Goal: Book appointment/travel/reservation

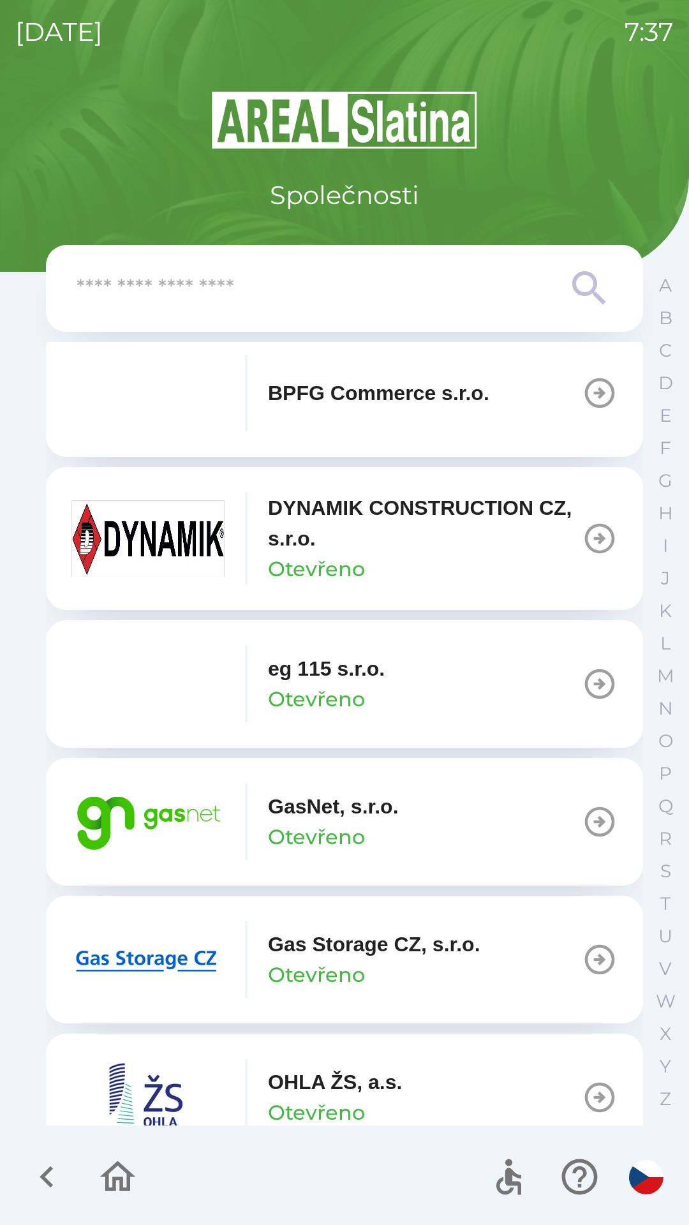
scroll to position [587, 0]
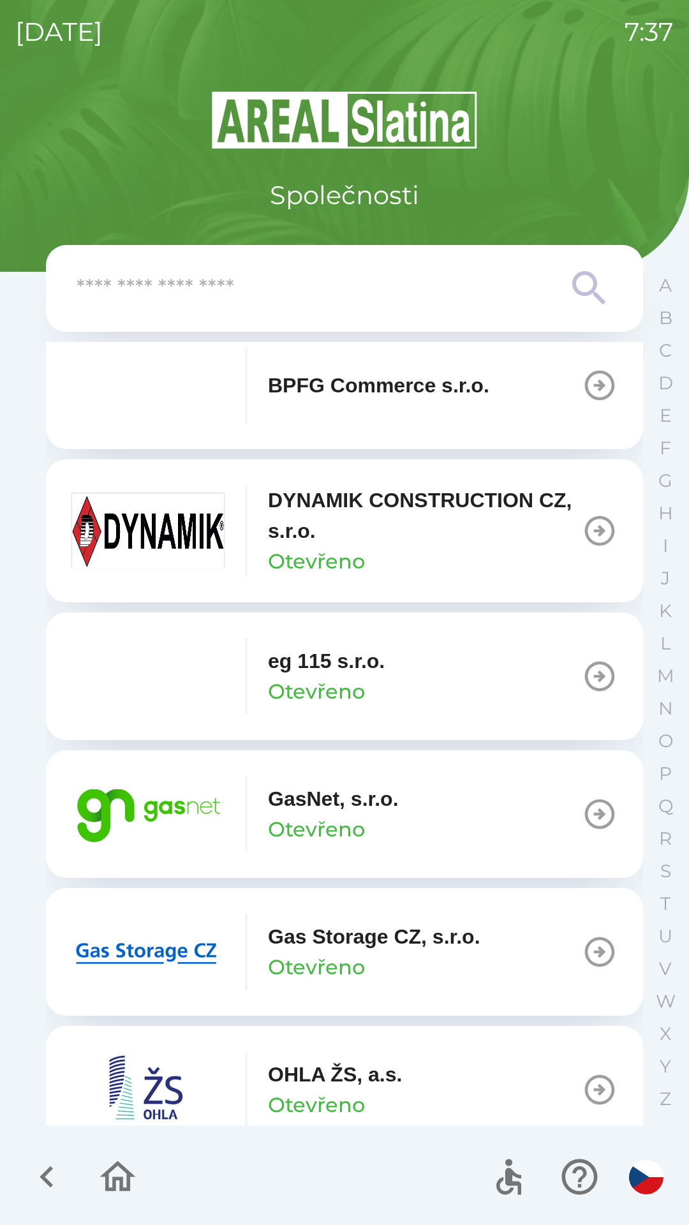
click at [295, 952] on p "Otevřeno" at bounding box center [316, 967] width 97 height 31
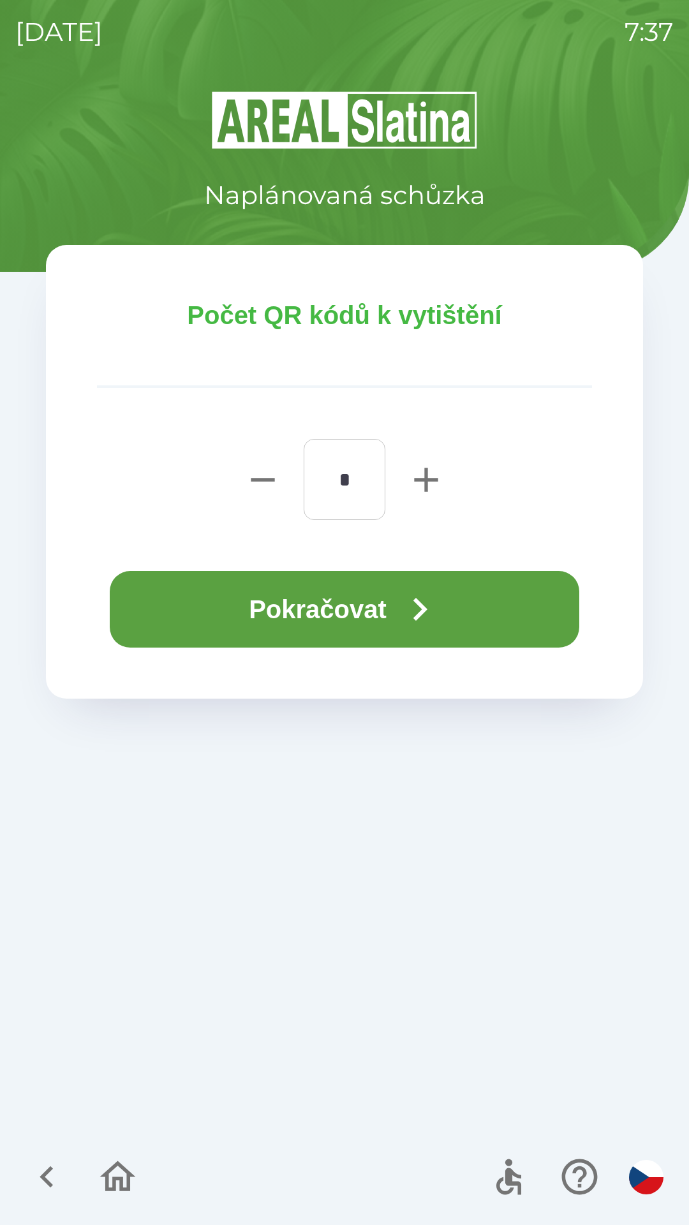
click at [364, 622] on button "Pokračovat" at bounding box center [344, 609] width 469 height 77
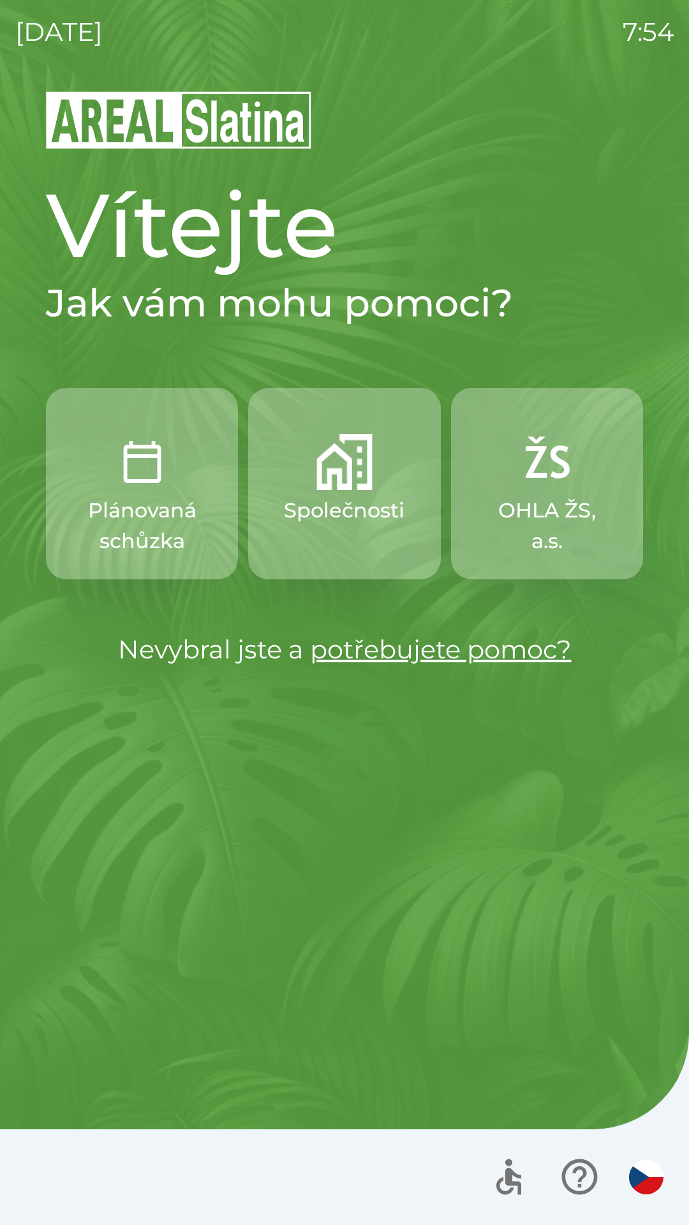
click at [325, 479] on img "button" at bounding box center [344, 462] width 56 height 56
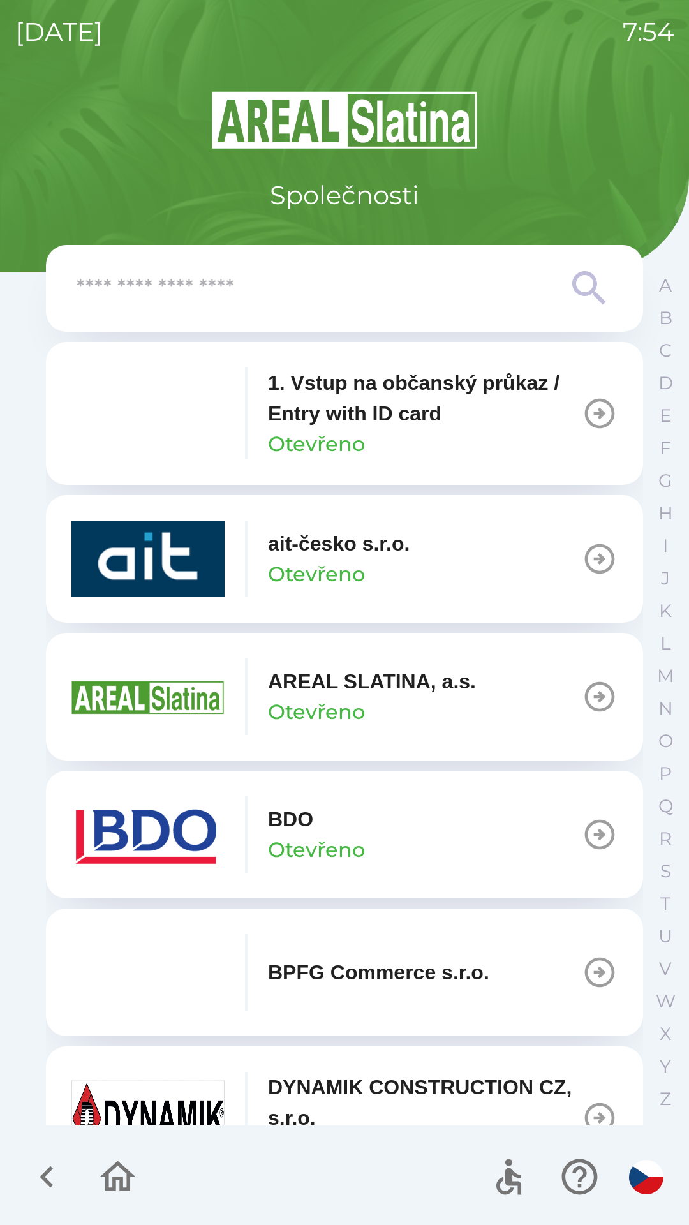
click at [598, 835] on icon "button" at bounding box center [600, 834] width 36 height 36
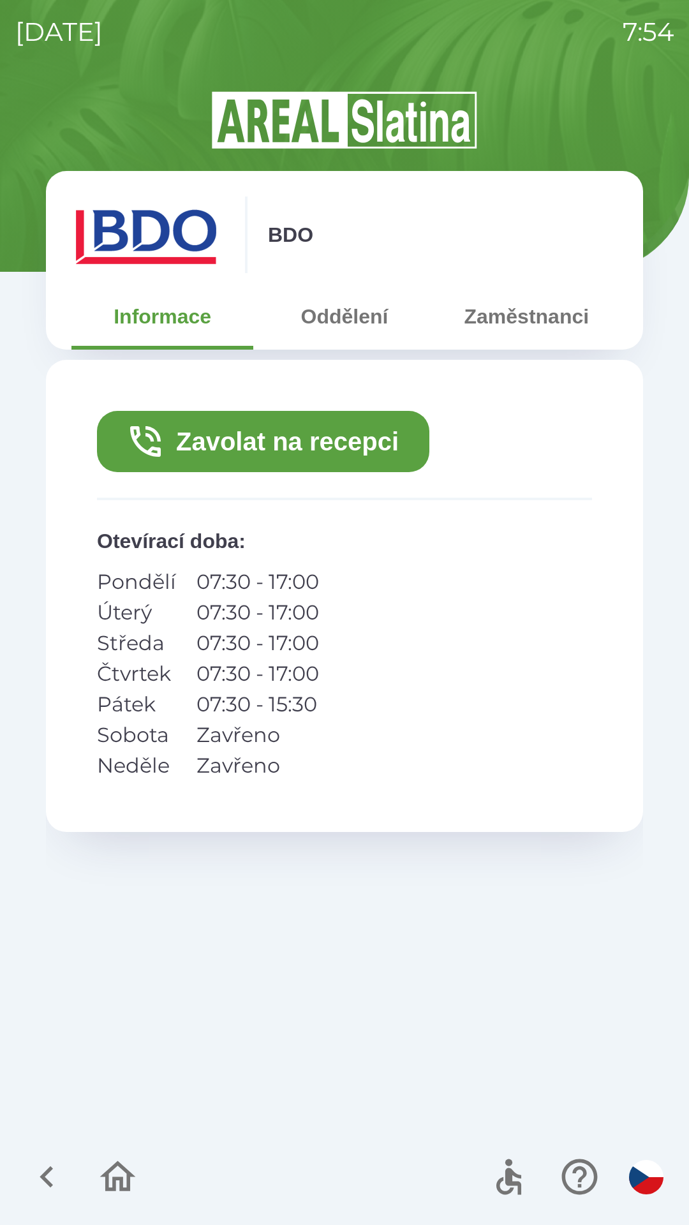
click at [311, 445] on button "Zavolat na recepci" at bounding box center [263, 441] width 332 height 61
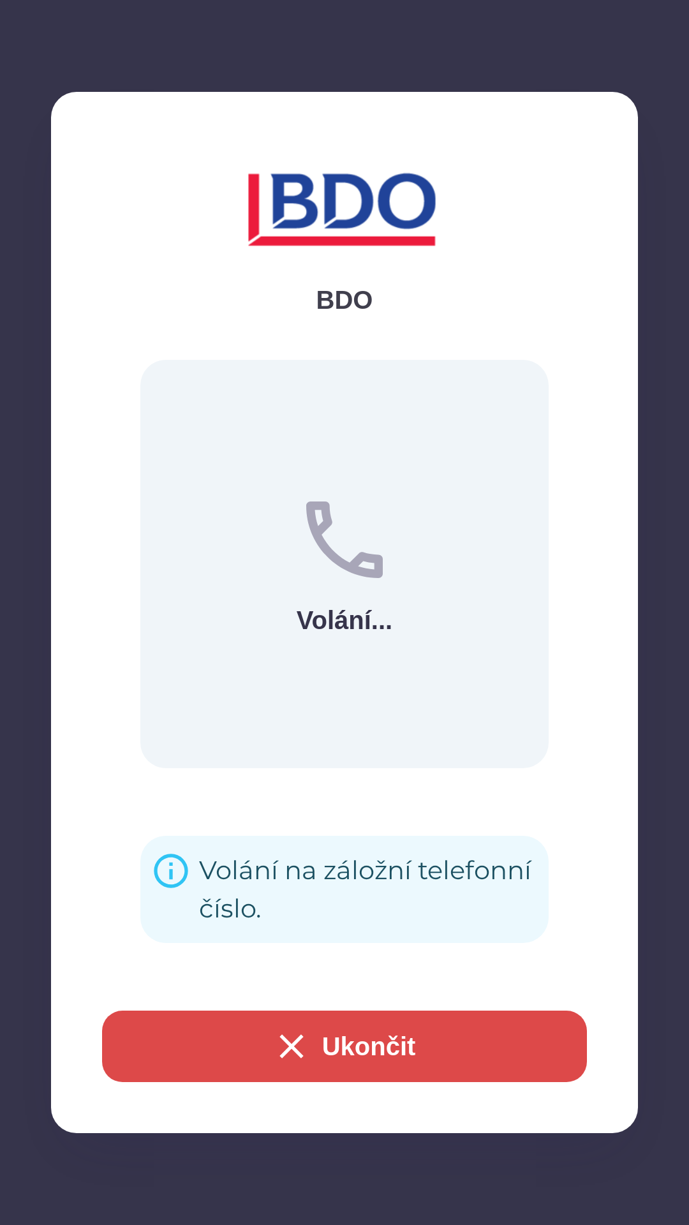
click at [202, 1055] on button "Ukončit" at bounding box center [344, 1045] width 485 height 71
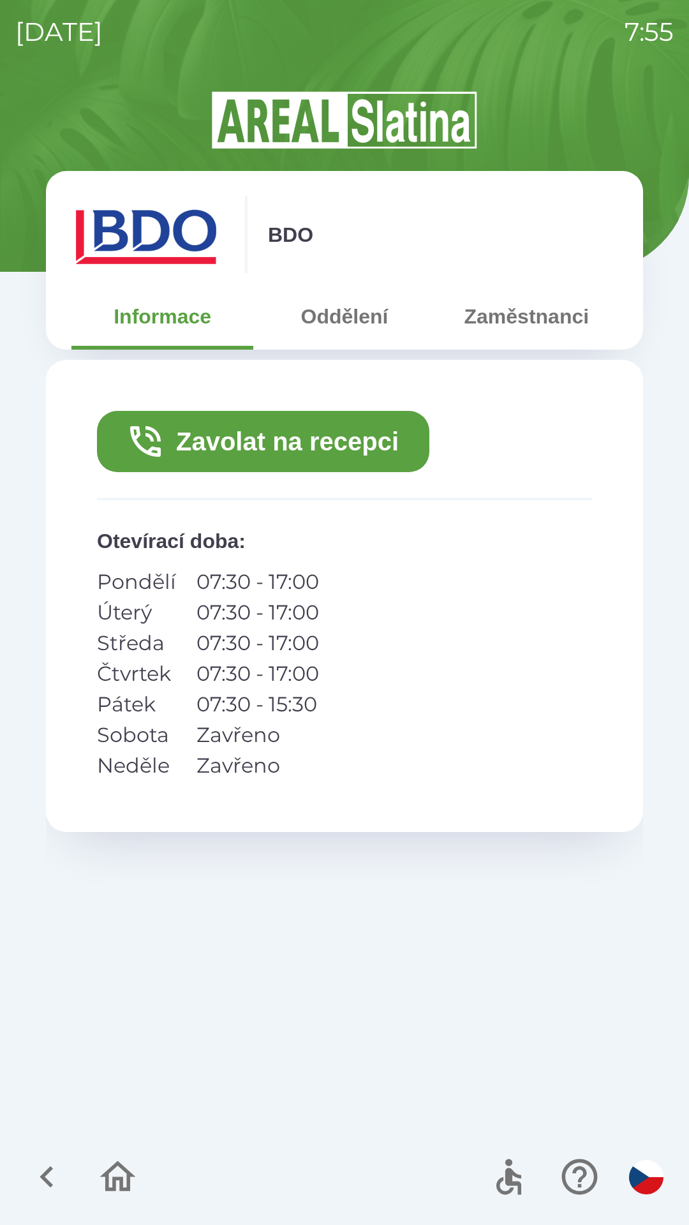
click at [111, 1198] on icon "button" at bounding box center [117, 1176] width 43 height 43
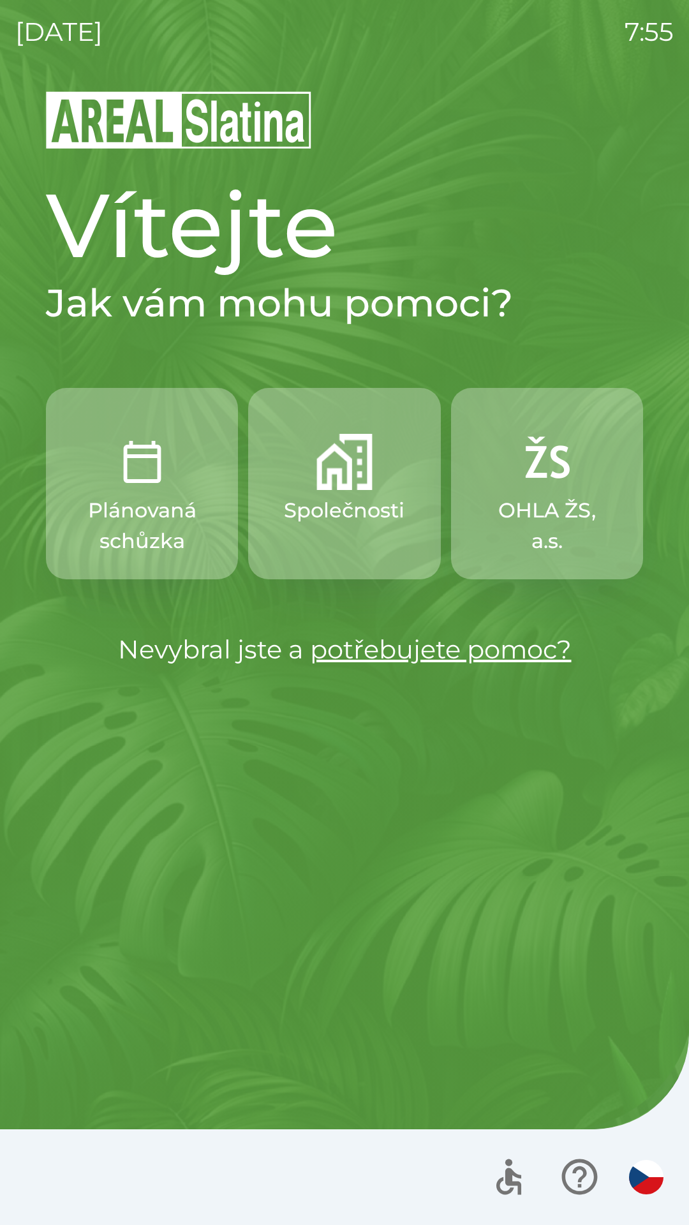
click at [362, 510] on p "Společnosti" at bounding box center [344, 510] width 121 height 31
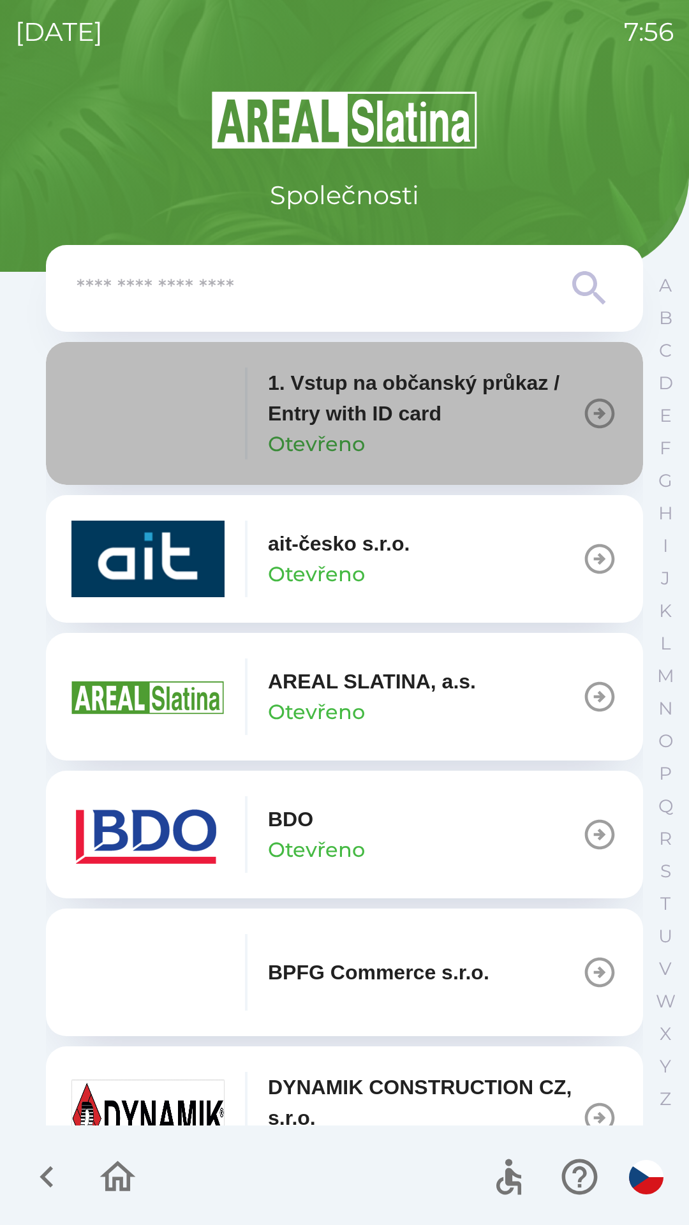
click at [361, 411] on p "1. Vstup na občanský průkaz / Entry with ID card" at bounding box center [425, 397] width 314 height 61
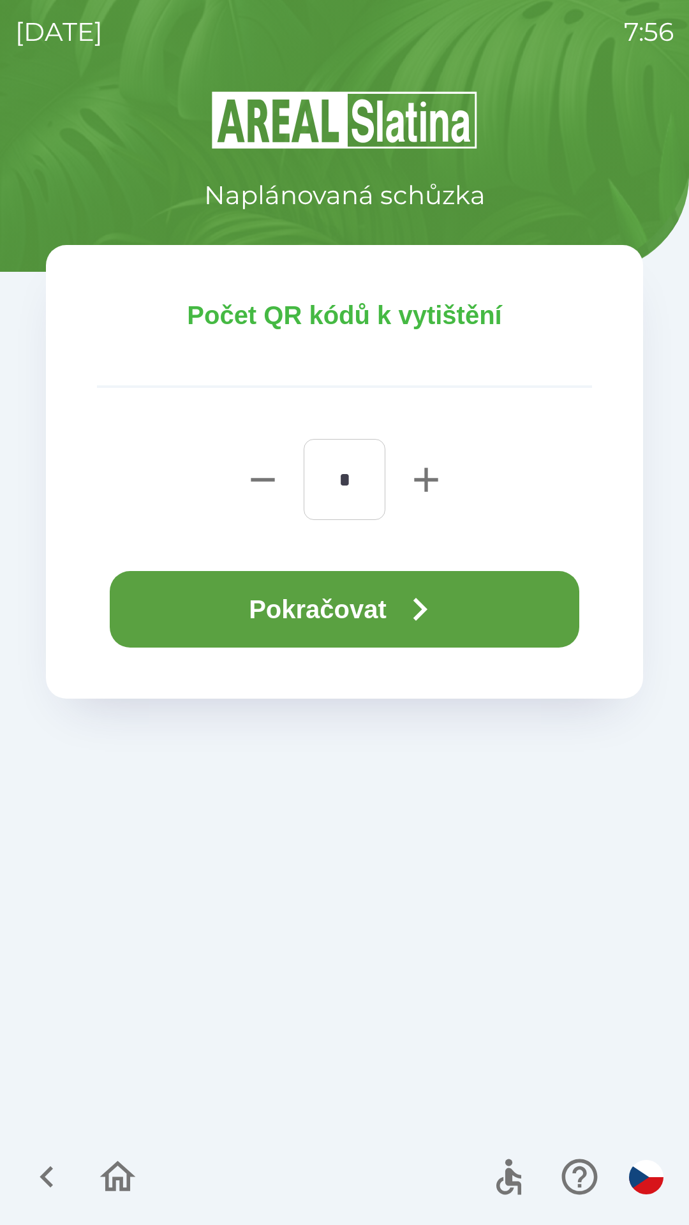
click at [425, 481] on icon "button" at bounding box center [426, 479] width 24 height 24
click at [416, 480] on icon "button" at bounding box center [426, 479] width 24 height 24
click at [402, 469] on button "button" at bounding box center [426, 479] width 51 height 81
click at [403, 480] on button "button" at bounding box center [426, 479] width 51 height 81
type input "*"
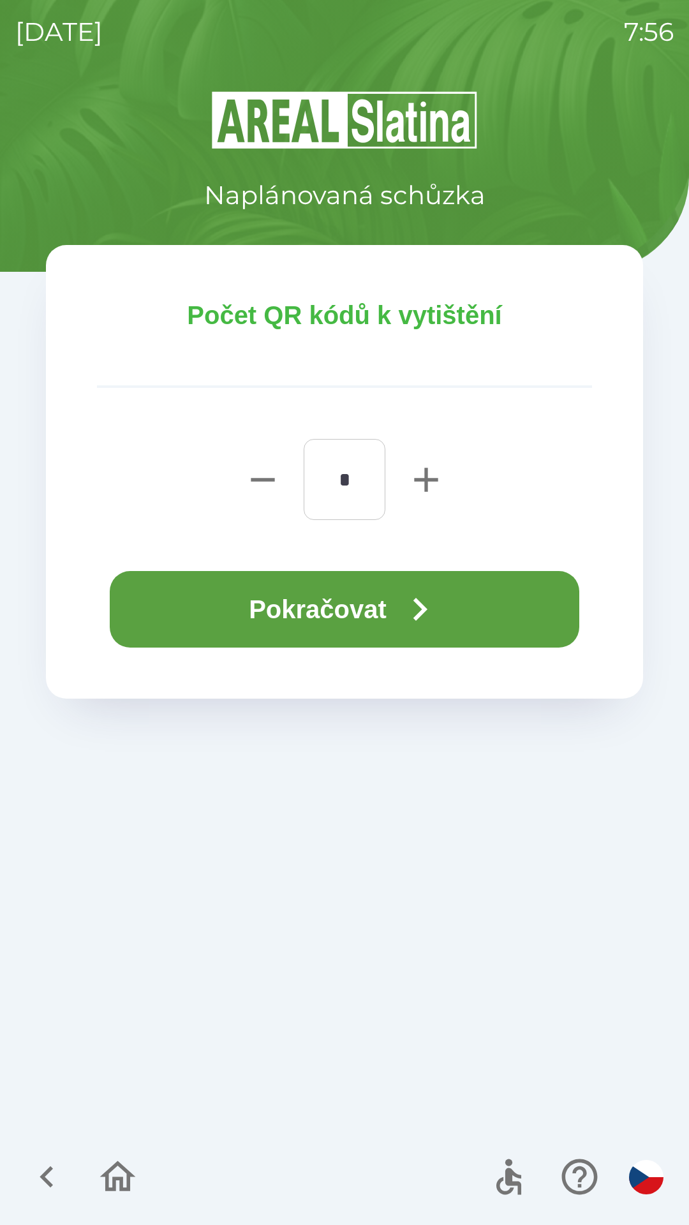
click at [376, 614] on button "Pokračovat" at bounding box center [344, 609] width 469 height 77
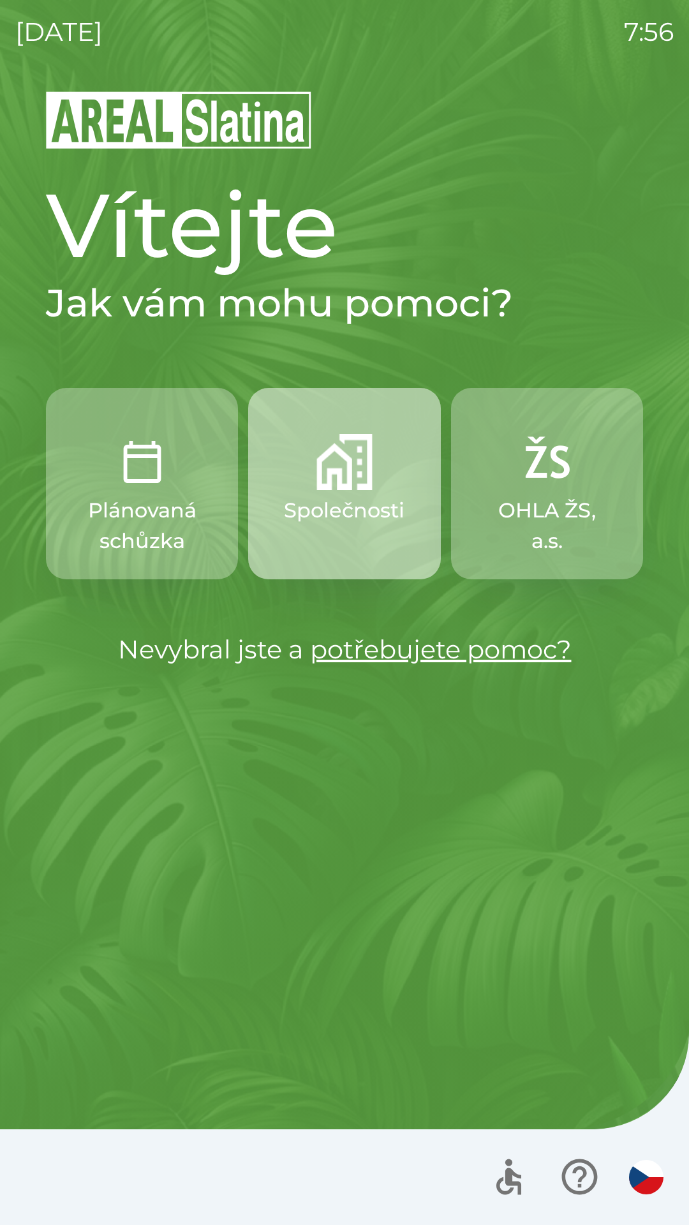
click at [336, 508] on p "Společnosti" at bounding box center [344, 510] width 121 height 31
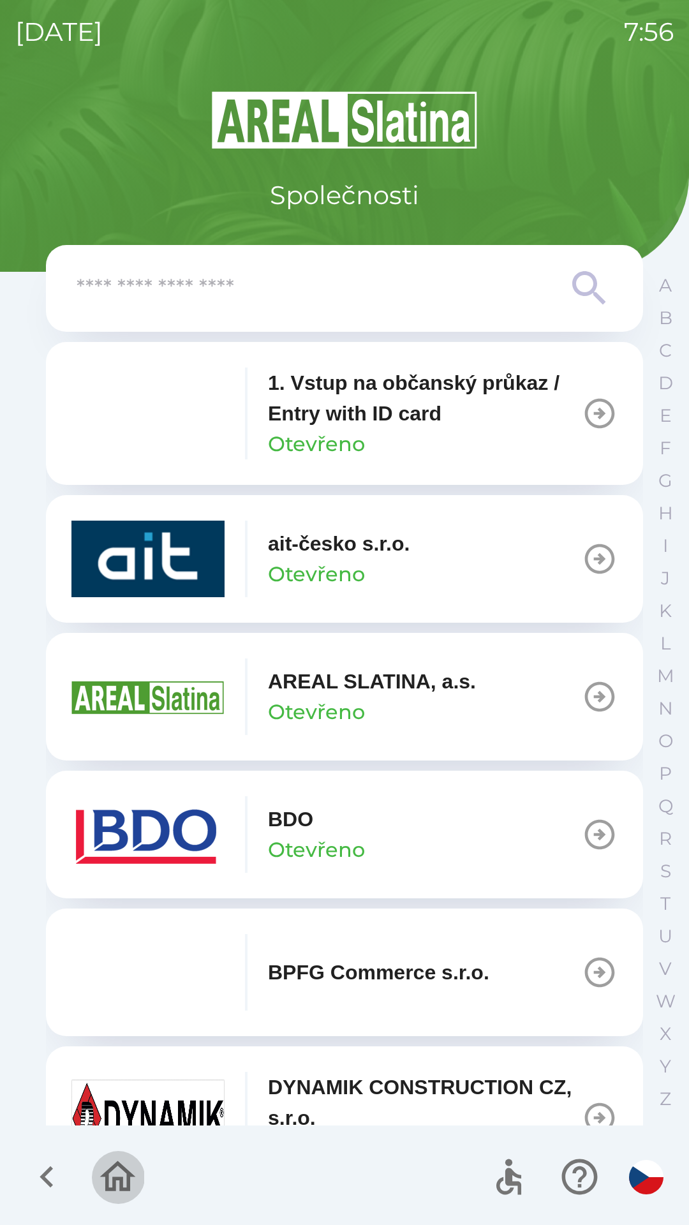
click at [114, 1169] on icon "button" at bounding box center [118, 1176] width 36 height 31
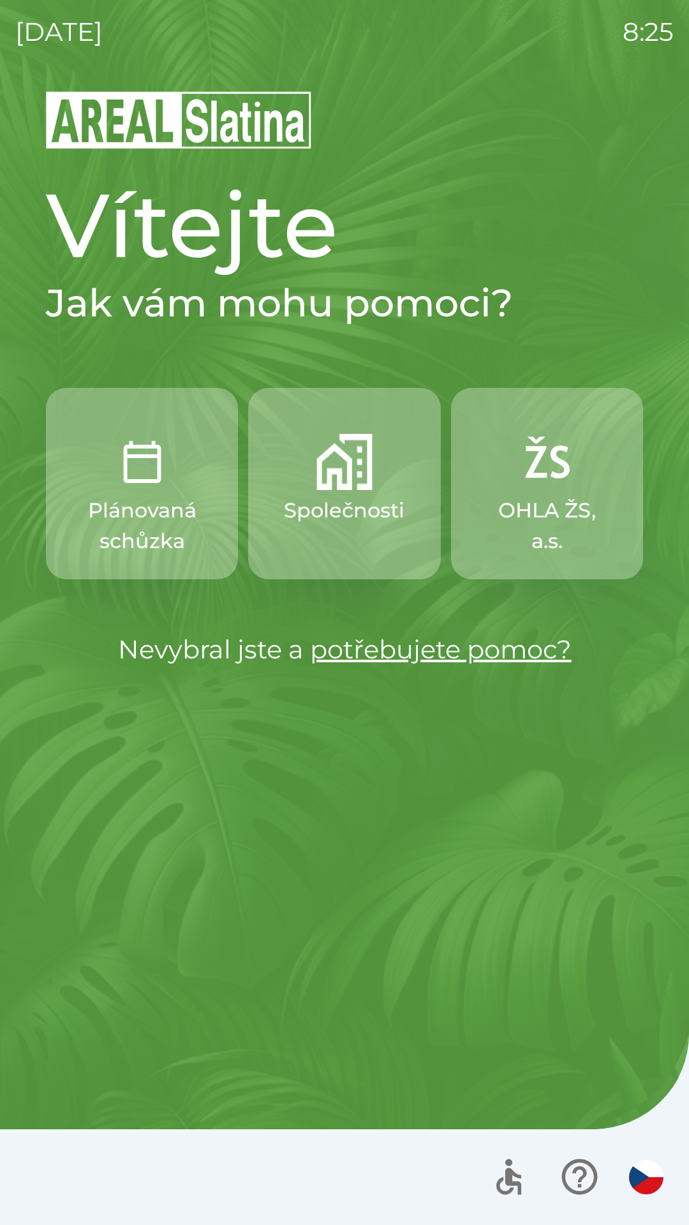
click at [323, 529] on button "Společnosti" at bounding box center [344, 483] width 192 height 191
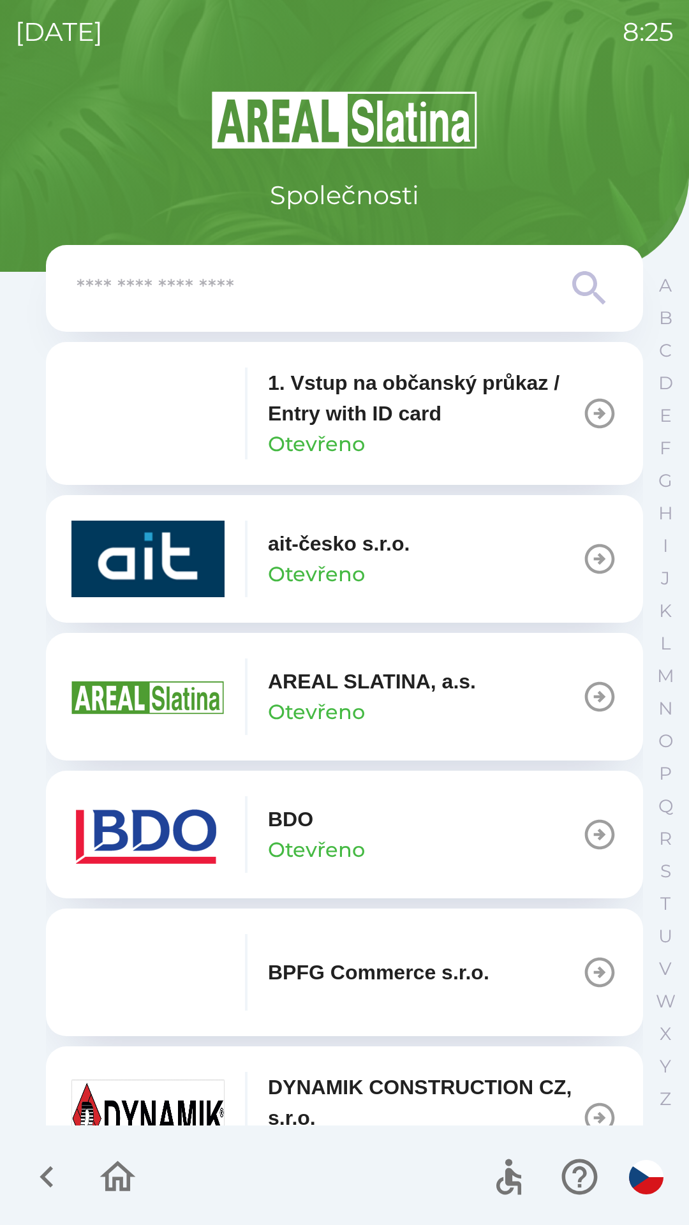
click at [152, 830] on img "button" at bounding box center [147, 834] width 153 height 77
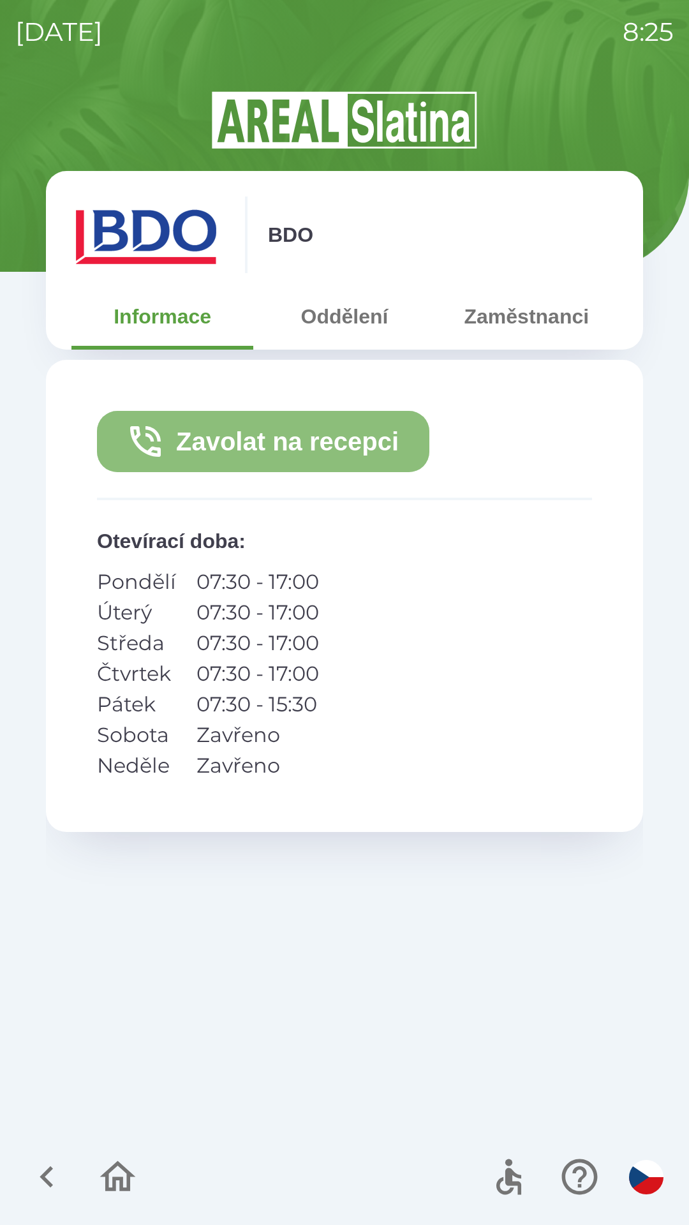
click at [234, 451] on button "Zavolat na recepci" at bounding box center [263, 441] width 332 height 61
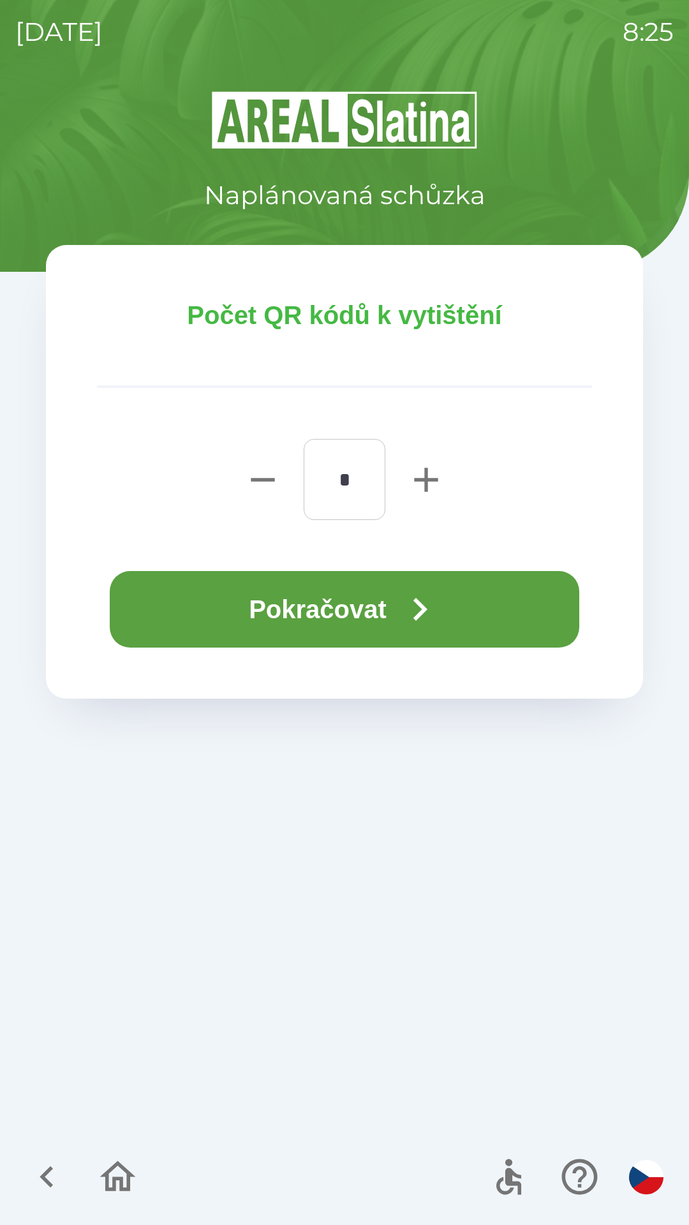
click at [312, 624] on button "Pokračovat" at bounding box center [344, 609] width 469 height 77
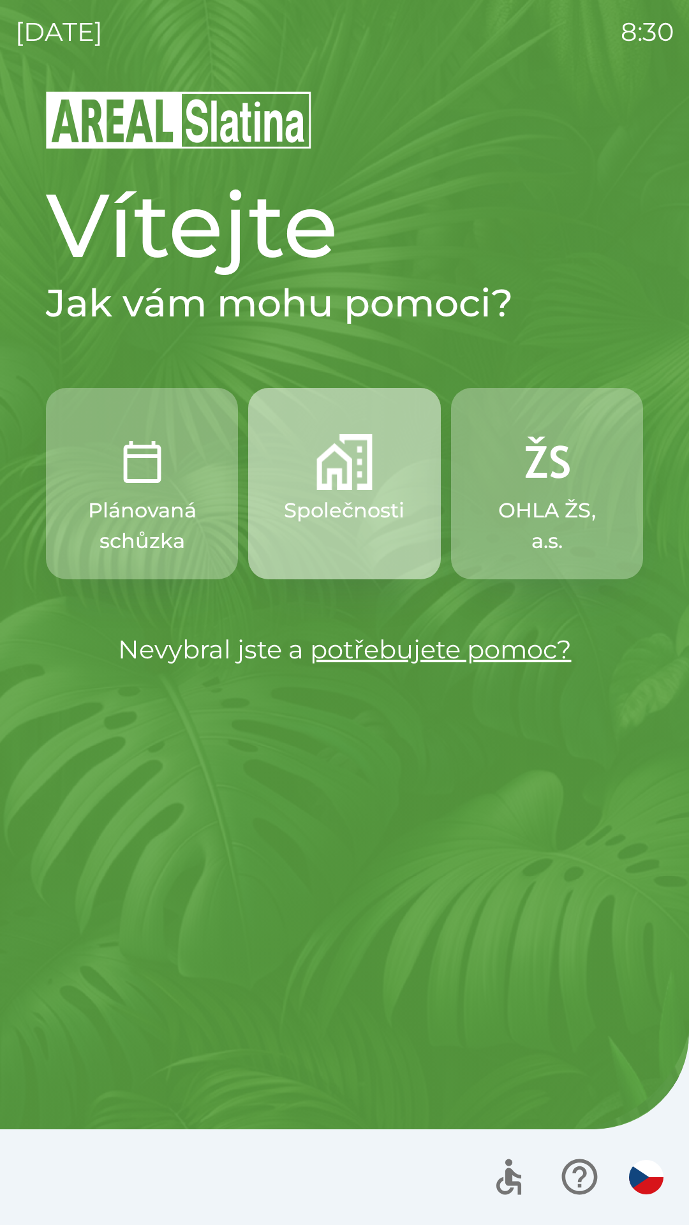
click at [332, 503] on p "Společnosti" at bounding box center [344, 510] width 121 height 31
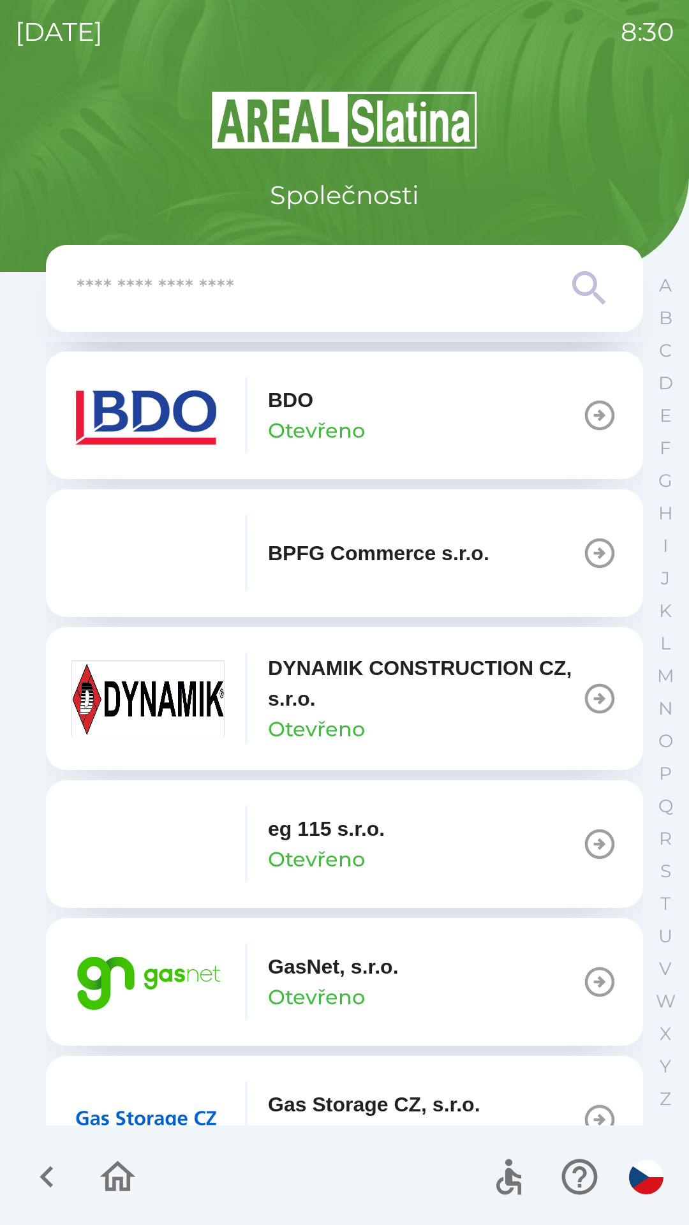
scroll to position [423, 0]
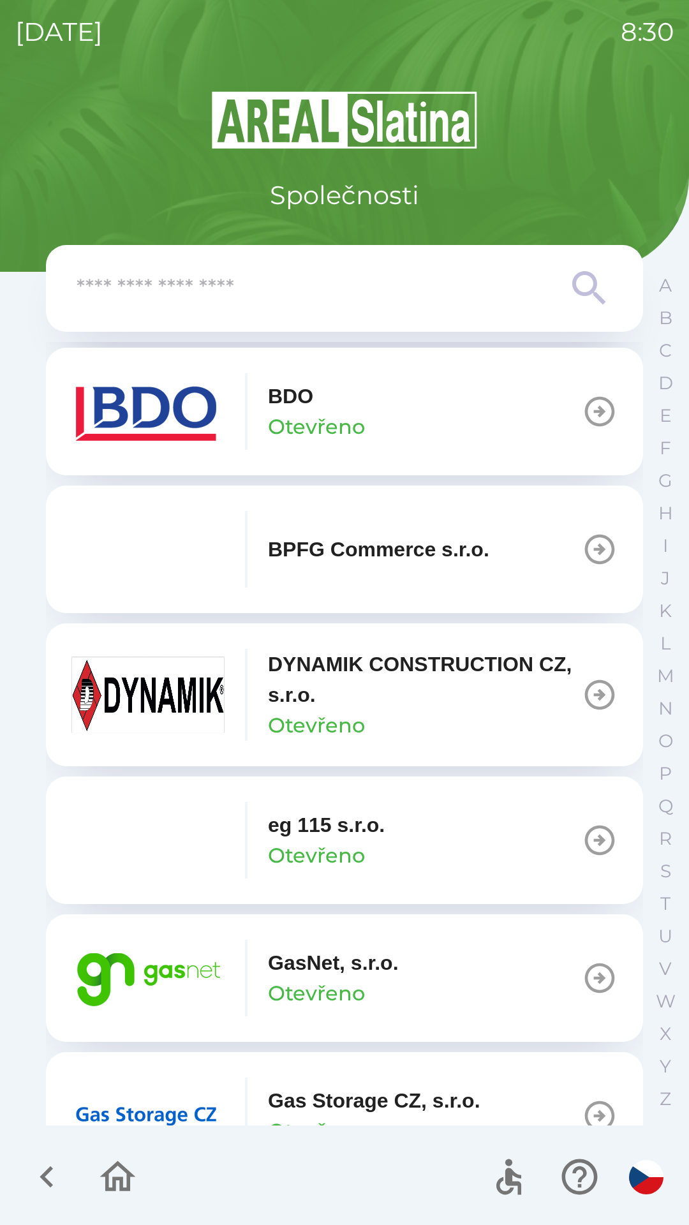
click at [397, 952] on p "GasNet, s.r.o." at bounding box center [333, 962] width 131 height 31
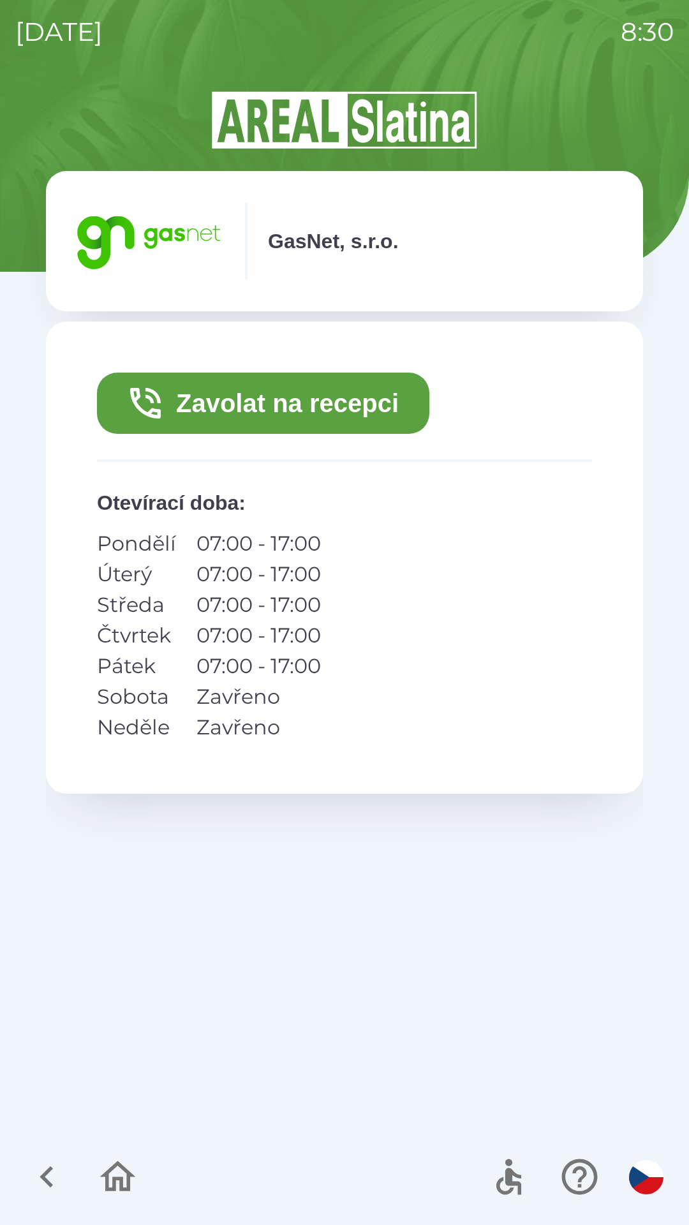
click at [310, 406] on button "Zavolat na recepci" at bounding box center [263, 402] width 332 height 61
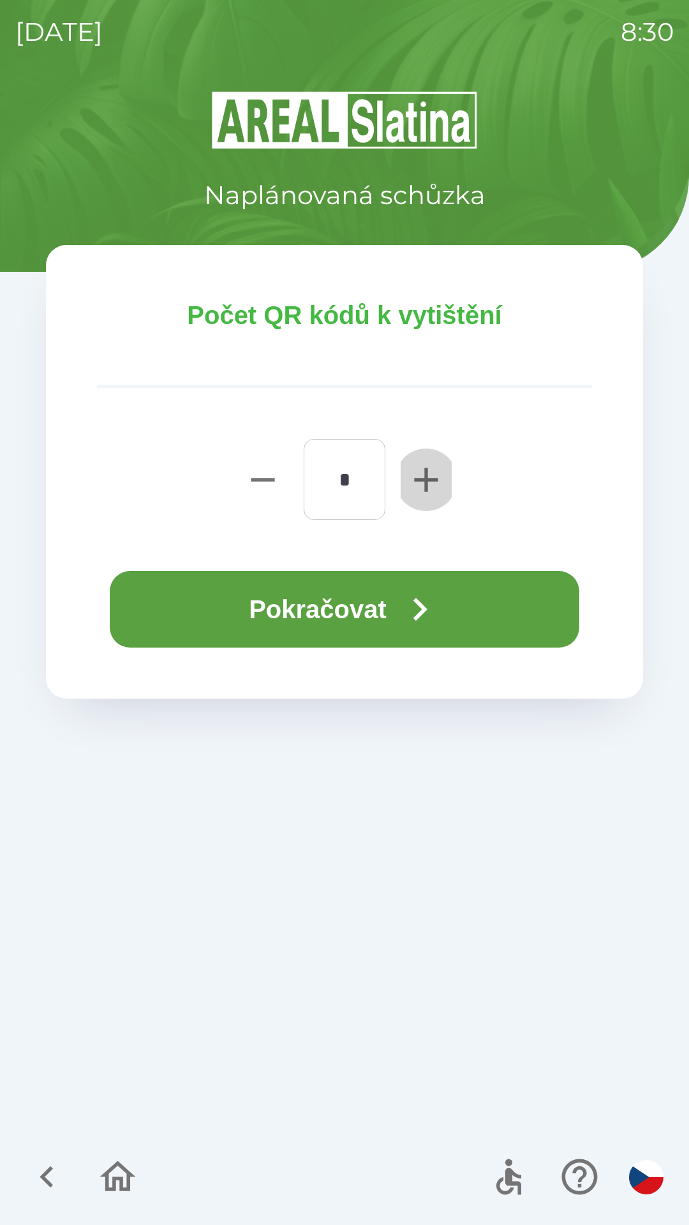
click at [425, 490] on icon "button" at bounding box center [426, 479] width 24 height 24
type input "*"
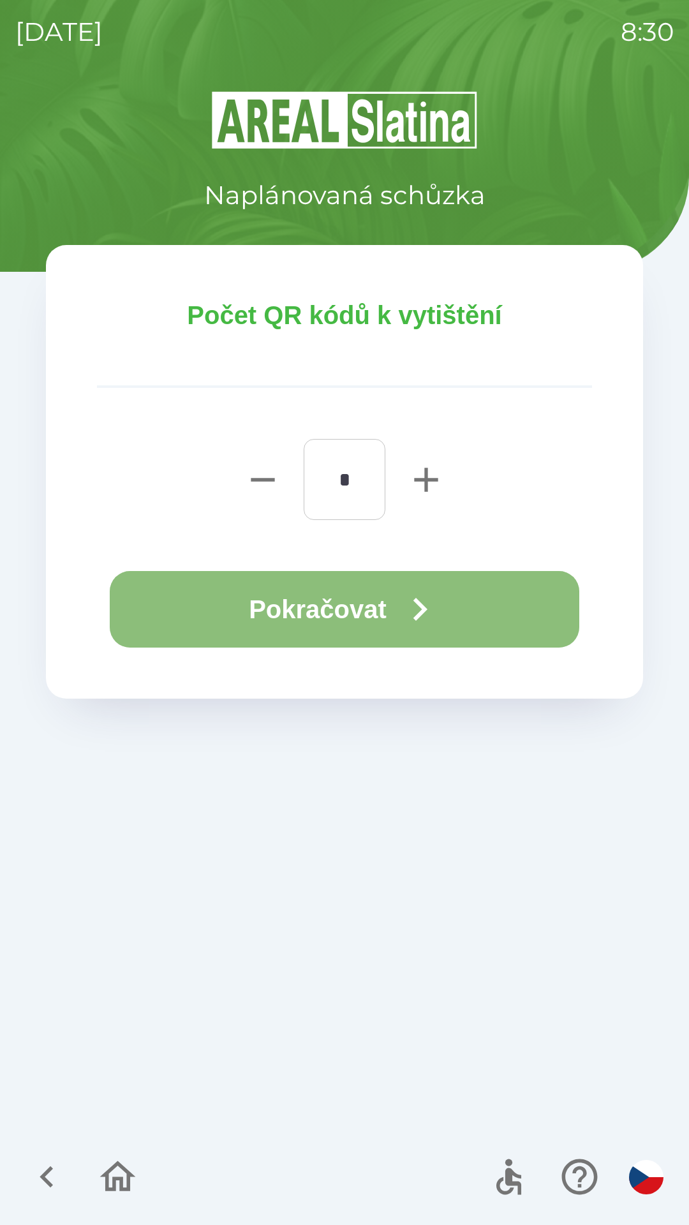
click at [399, 608] on button "Pokračovat" at bounding box center [344, 609] width 469 height 77
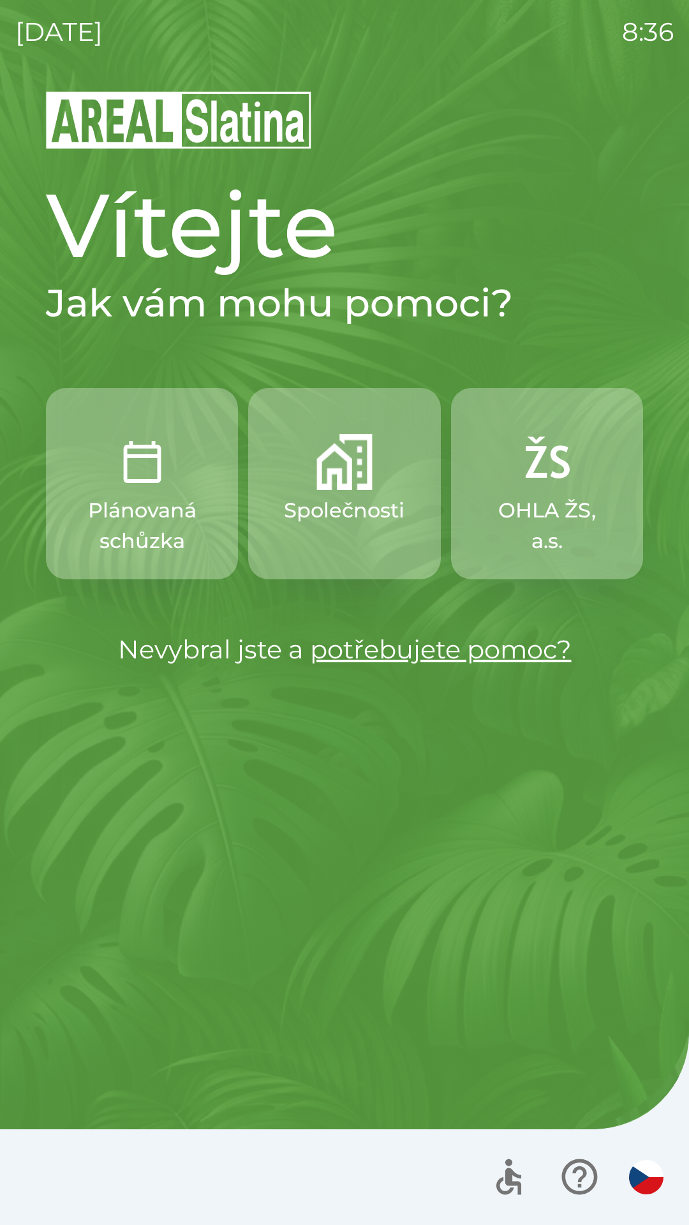
click at [351, 495] on p "Společnosti" at bounding box center [344, 510] width 121 height 31
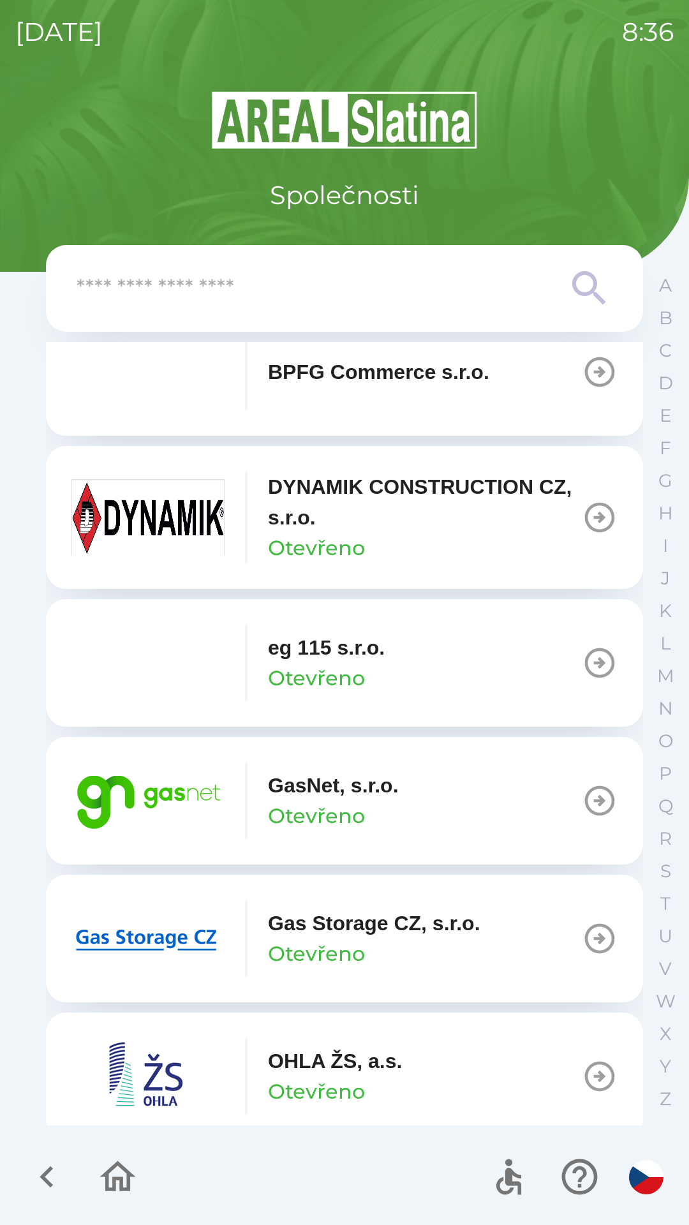
scroll to position [601, 0]
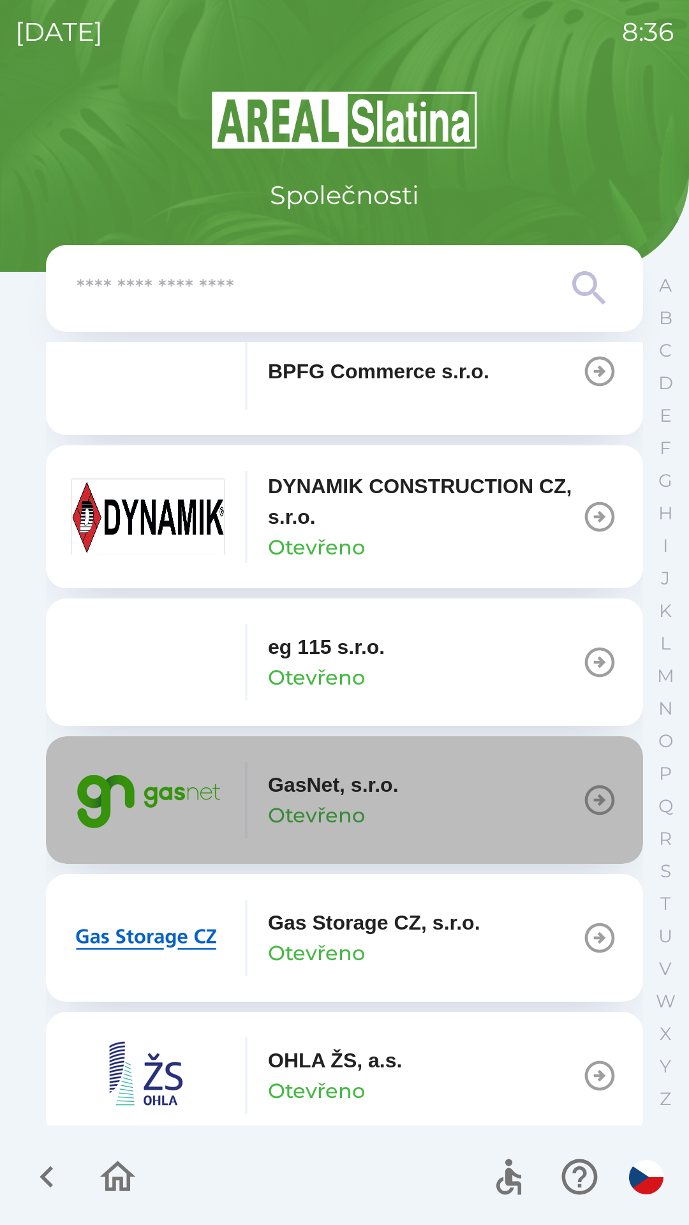
click at [582, 803] on icon "button" at bounding box center [600, 800] width 36 height 36
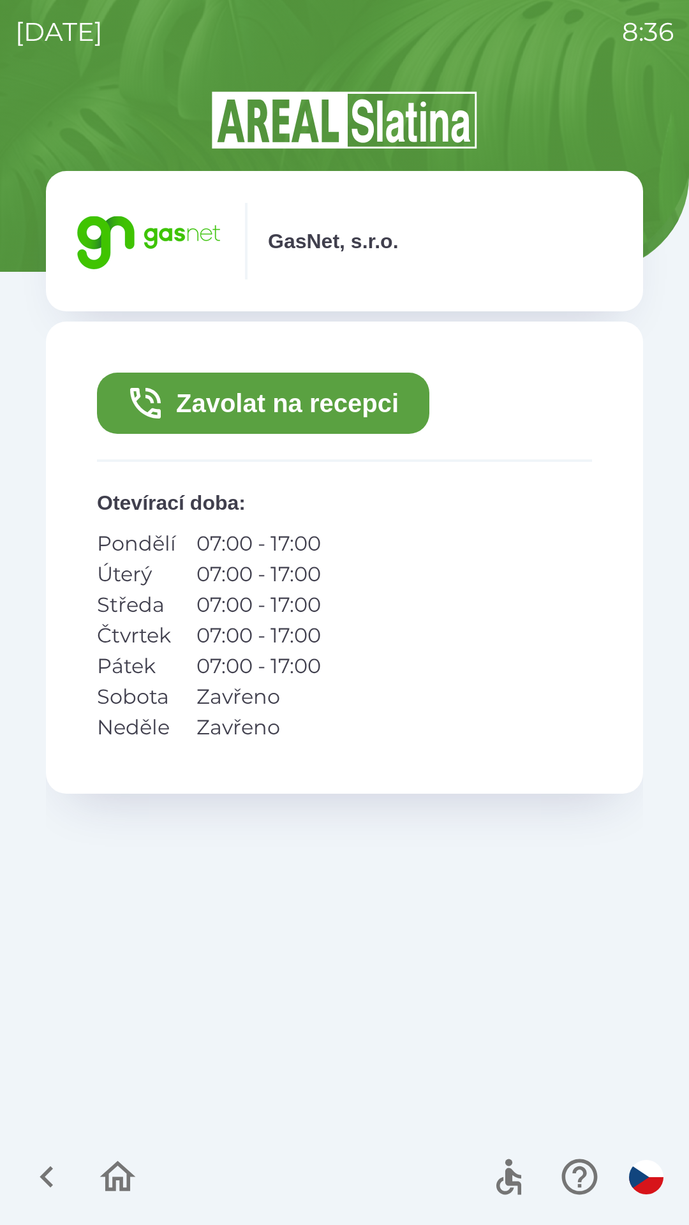
click at [333, 402] on button "Zavolat na recepci" at bounding box center [263, 402] width 332 height 61
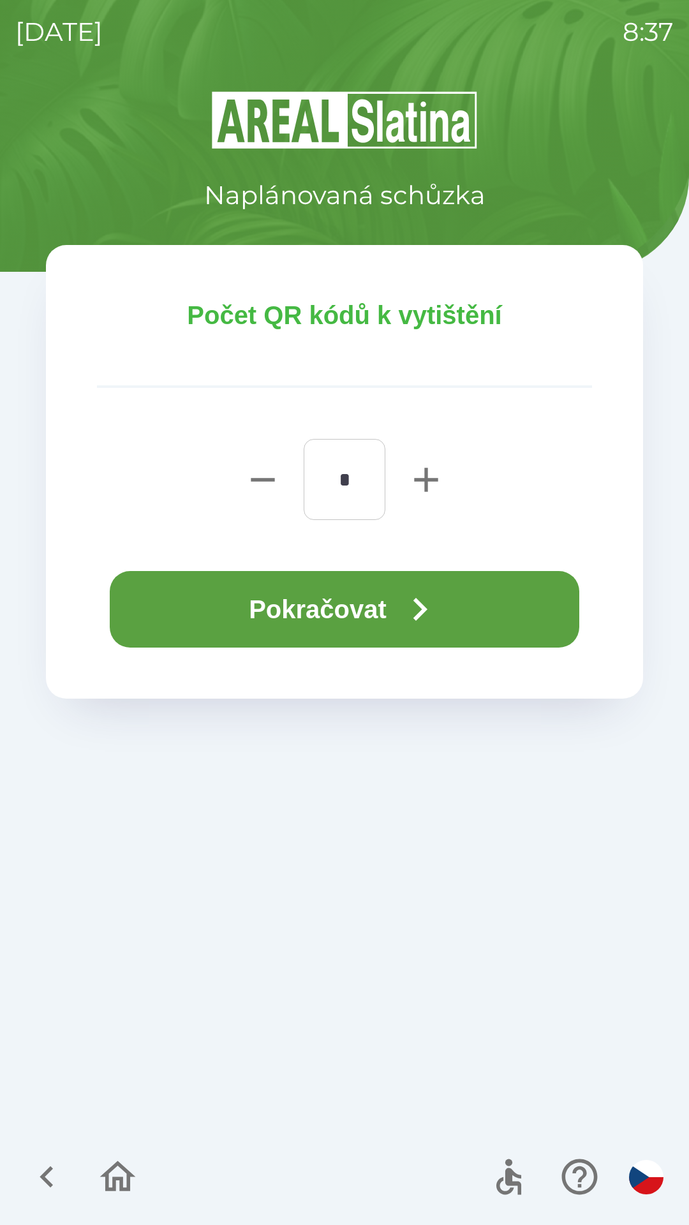
click at [426, 480] on icon "button" at bounding box center [426, 479] width 24 height 24
type input "*"
click at [385, 608] on button "Pokračovat" at bounding box center [344, 609] width 469 height 77
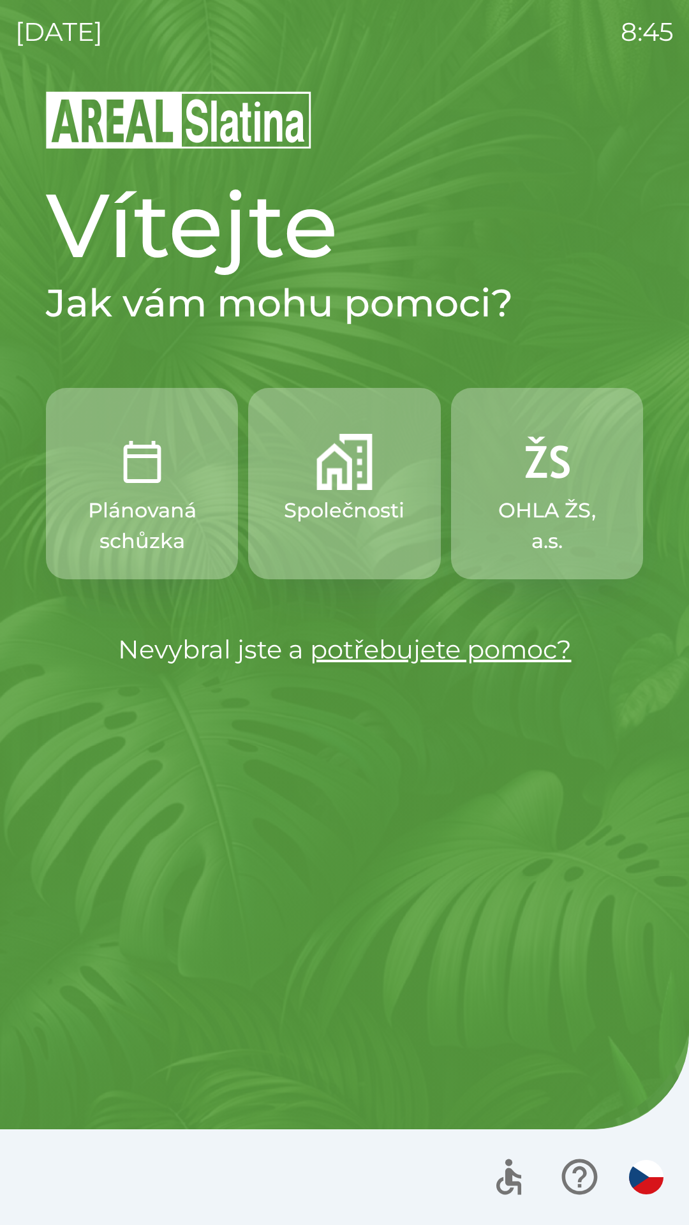
click at [552, 482] on img "button" at bounding box center [547, 462] width 56 height 56
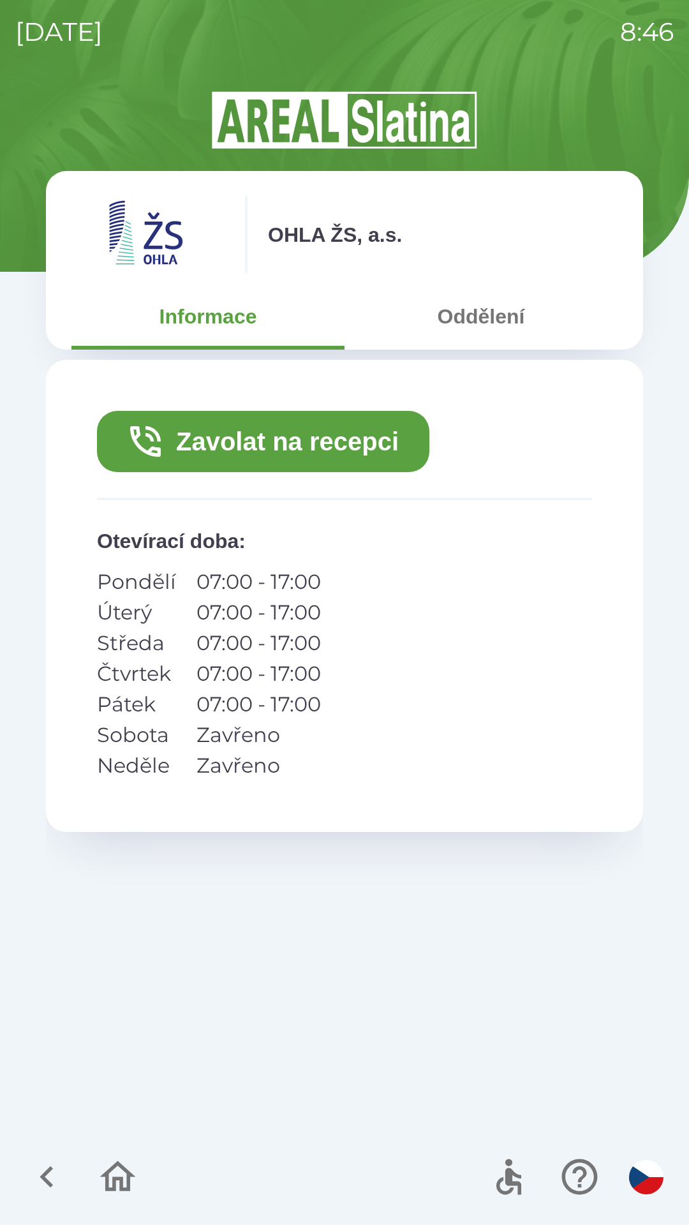
click at [40, 1173] on icon "button" at bounding box center [47, 1176] width 43 height 43
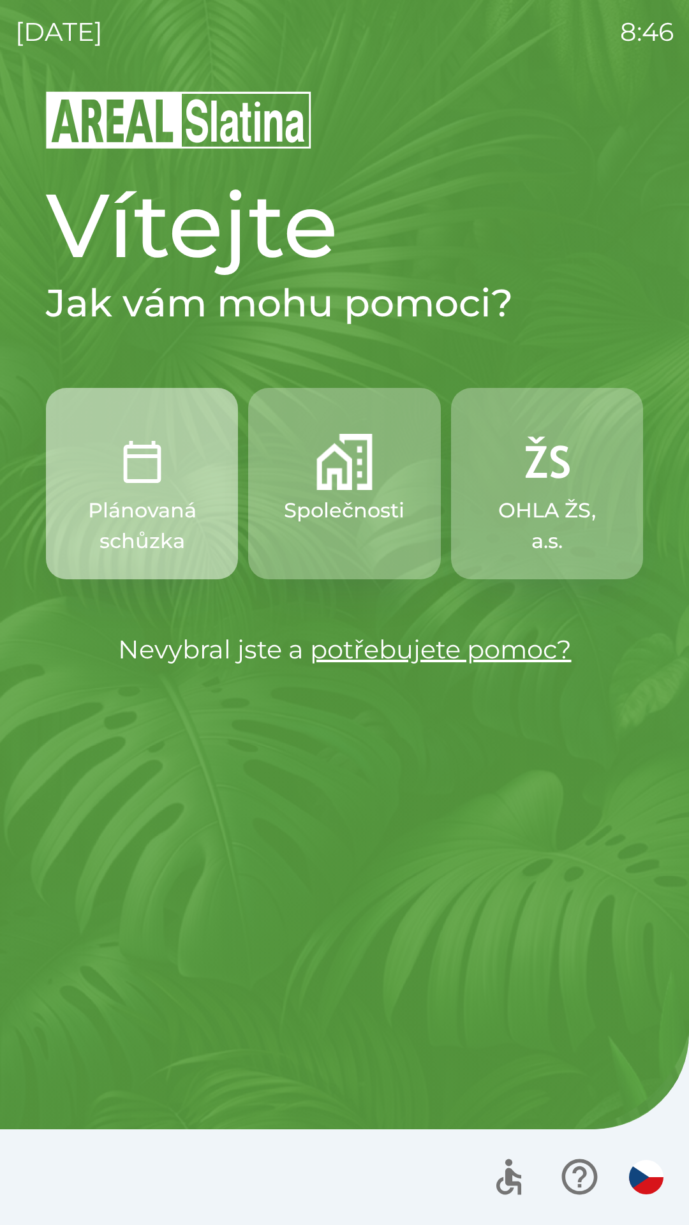
click at [138, 504] on p "Plánovaná schůzka" at bounding box center [142, 525] width 131 height 61
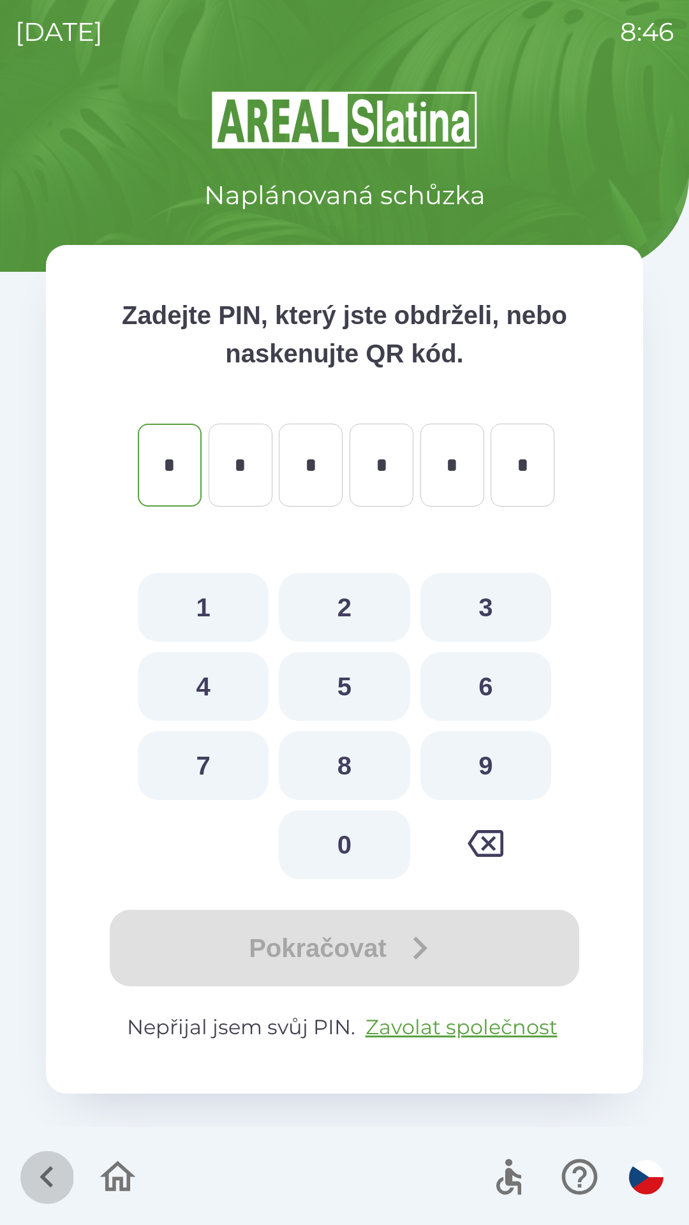
click at [50, 1171] on icon "button" at bounding box center [46, 1177] width 13 height 22
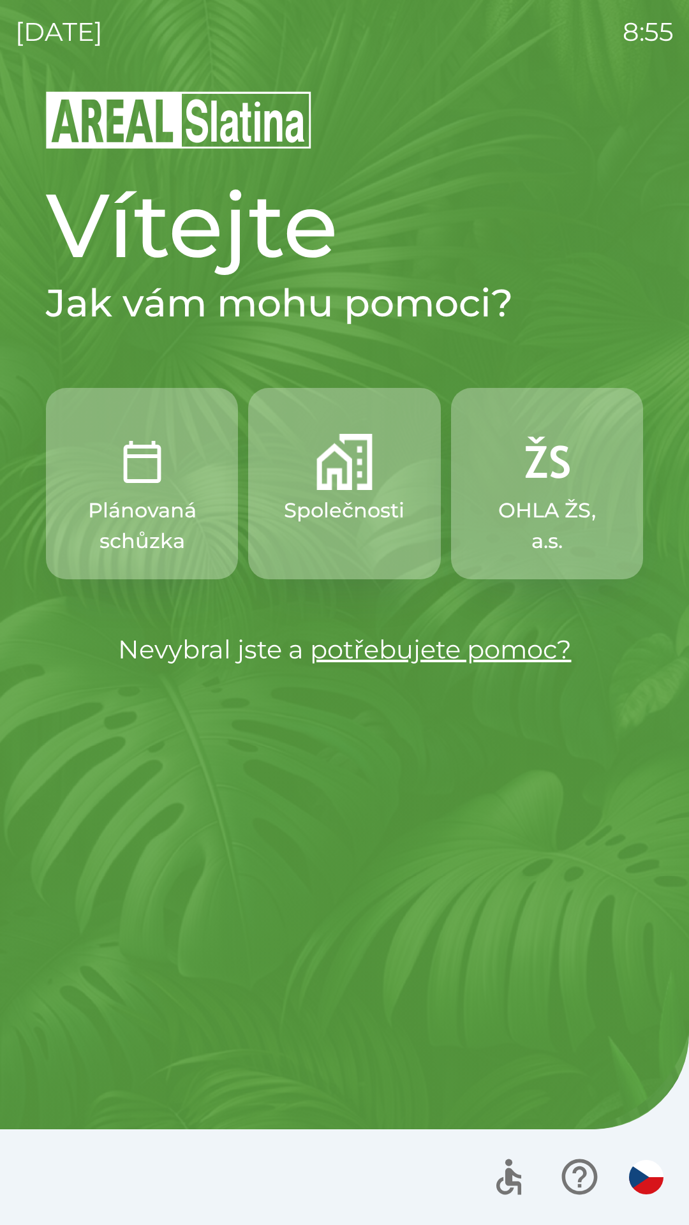
click at [154, 467] on img "button" at bounding box center [142, 462] width 56 height 56
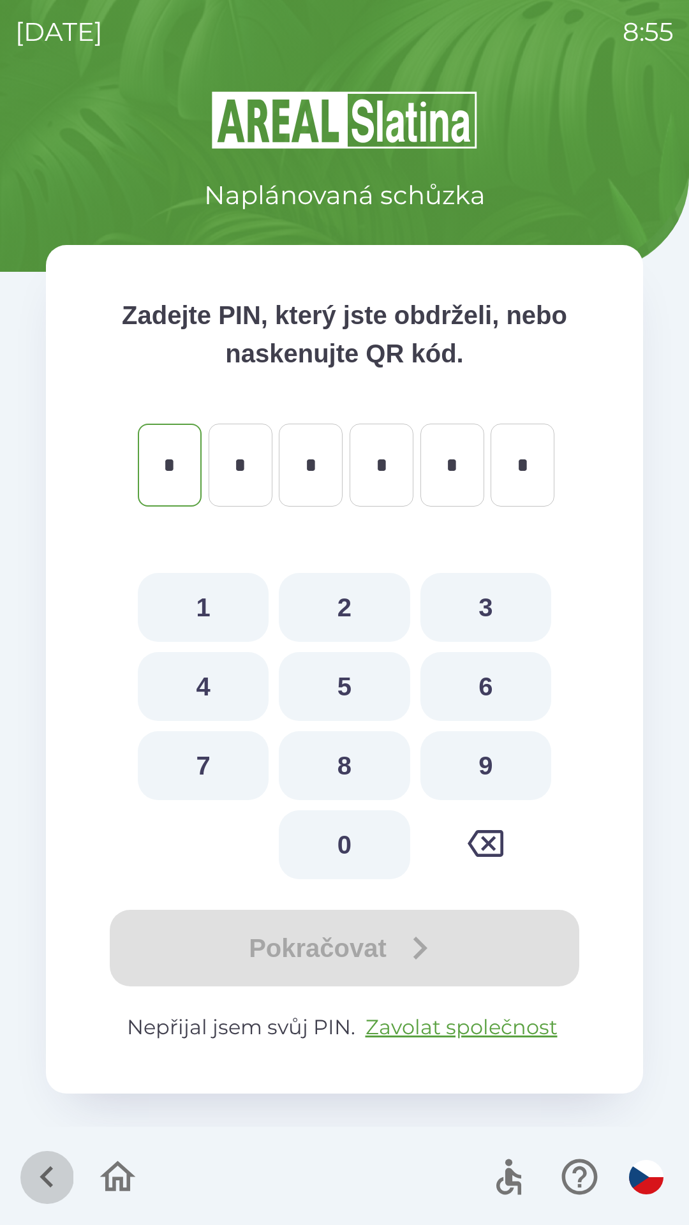
click at [70, 1183] on button "button" at bounding box center [46, 1176] width 53 height 53
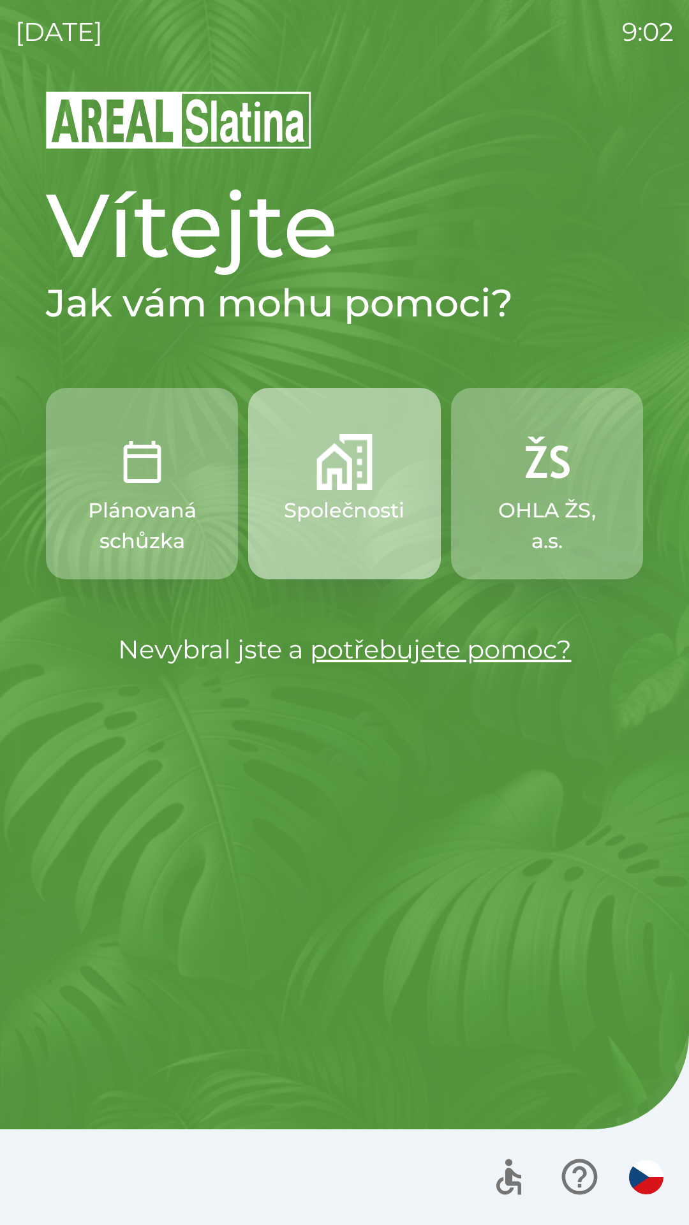
click at [340, 467] on img "button" at bounding box center [344, 462] width 56 height 56
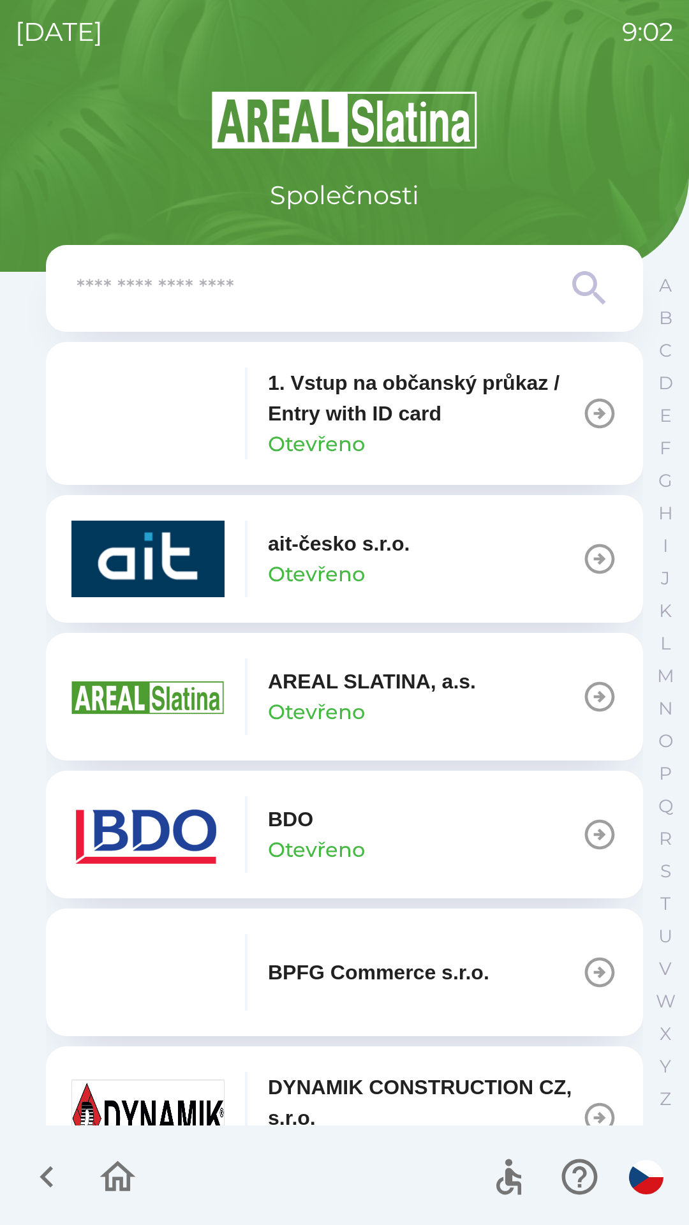
click at [494, 828] on button "BDO Otevřeno" at bounding box center [344, 834] width 597 height 128
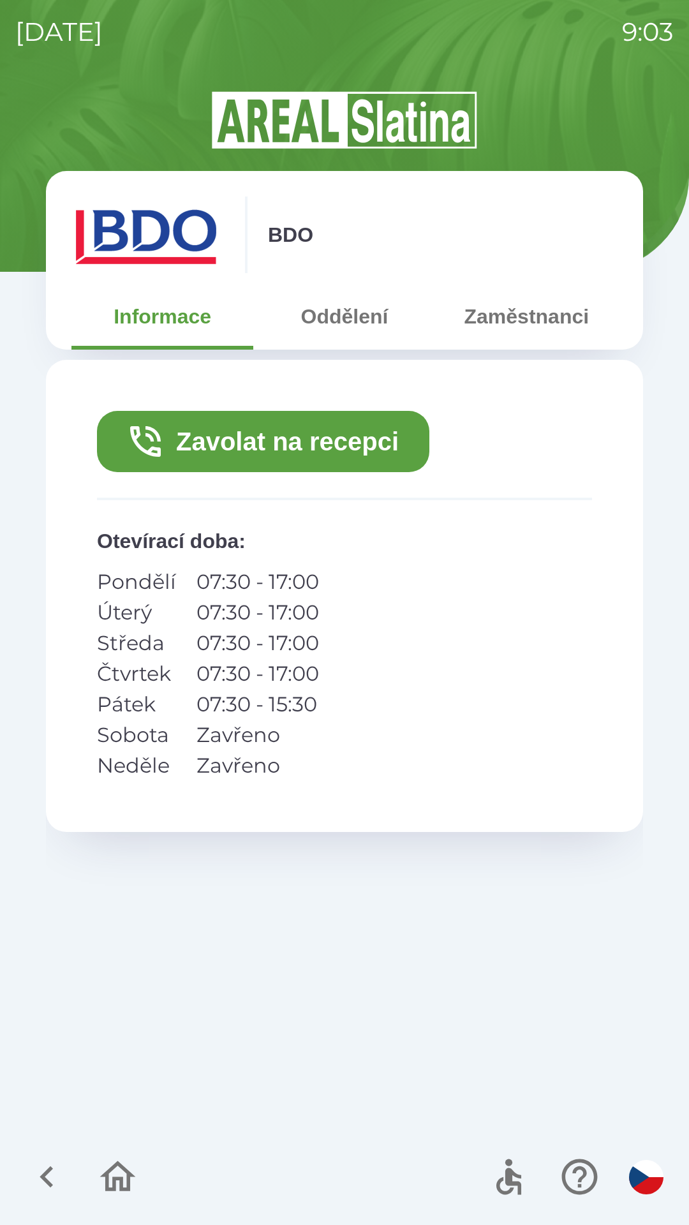
click at [374, 433] on button "Zavolat na recepci" at bounding box center [263, 441] width 332 height 61
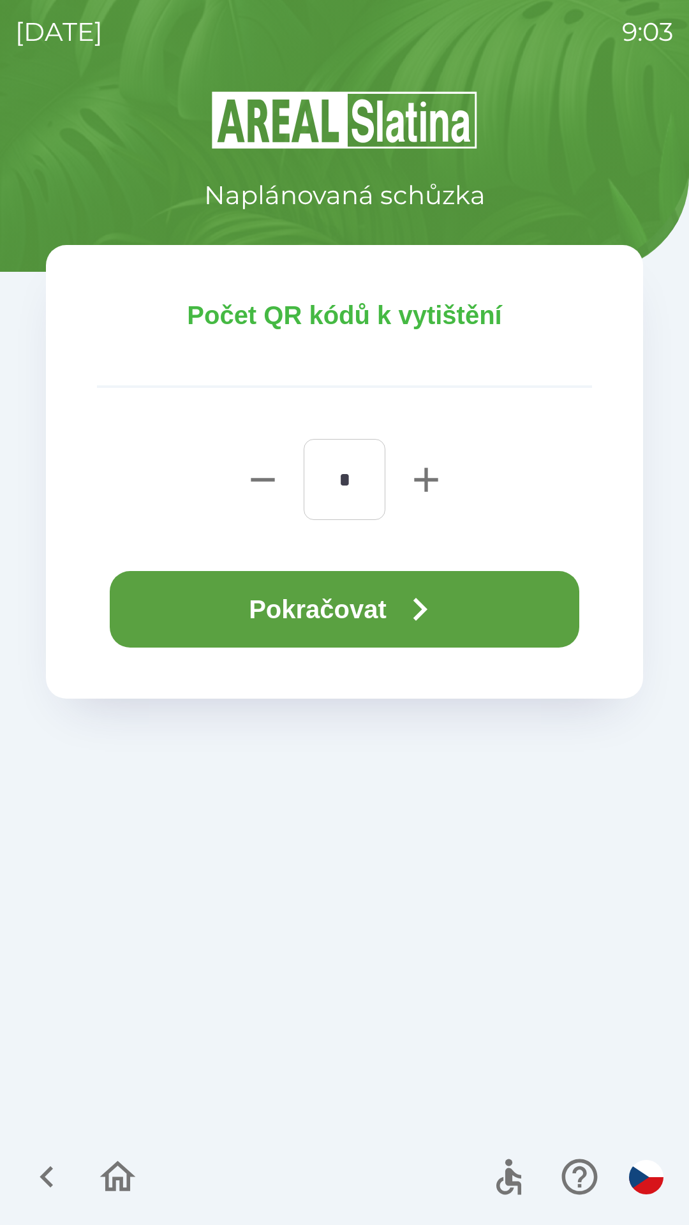
click at [347, 598] on button "Pokračovat" at bounding box center [344, 609] width 469 height 77
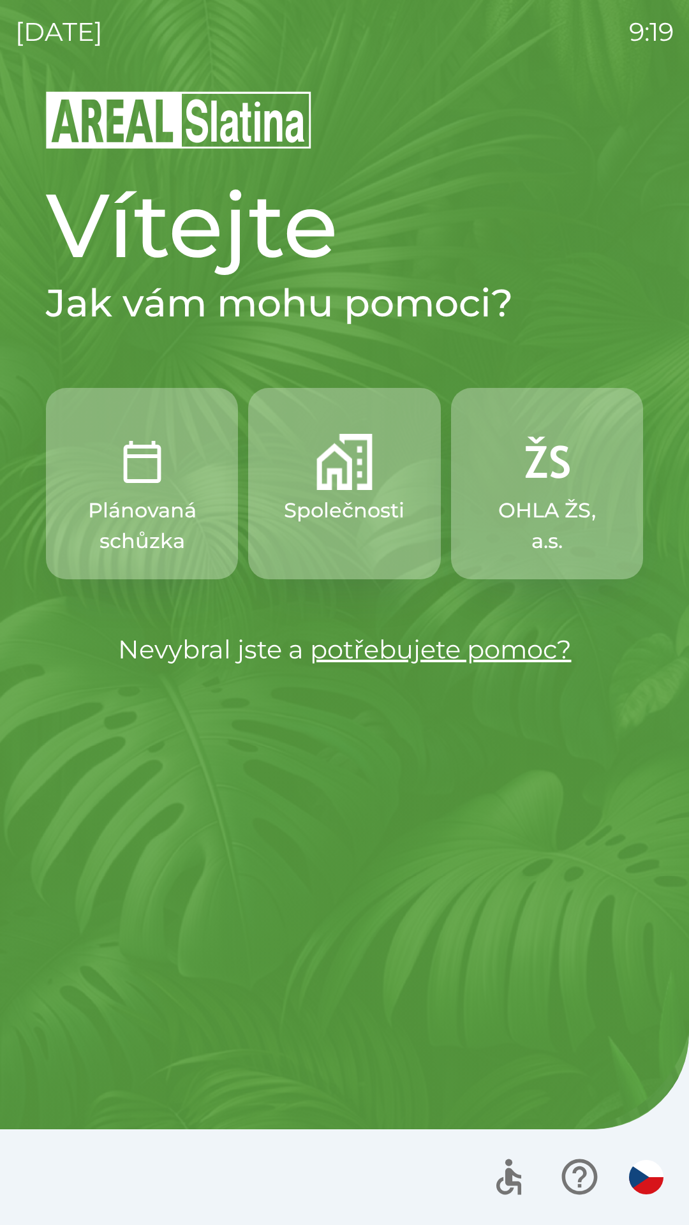
click at [161, 525] on p "Plánovaná schůzka" at bounding box center [142, 525] width 131 height 61
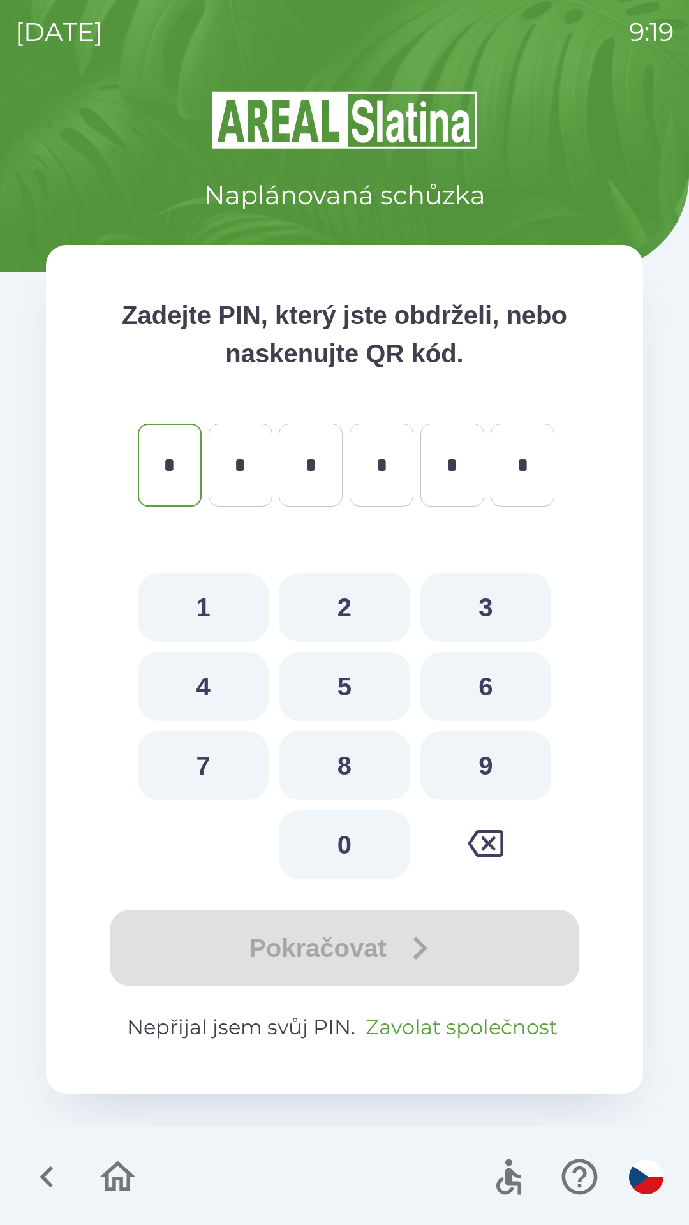
click at [462, 1018] on button "Zavolat společnost" at bounding box center [461, 1027] width 202 height 31
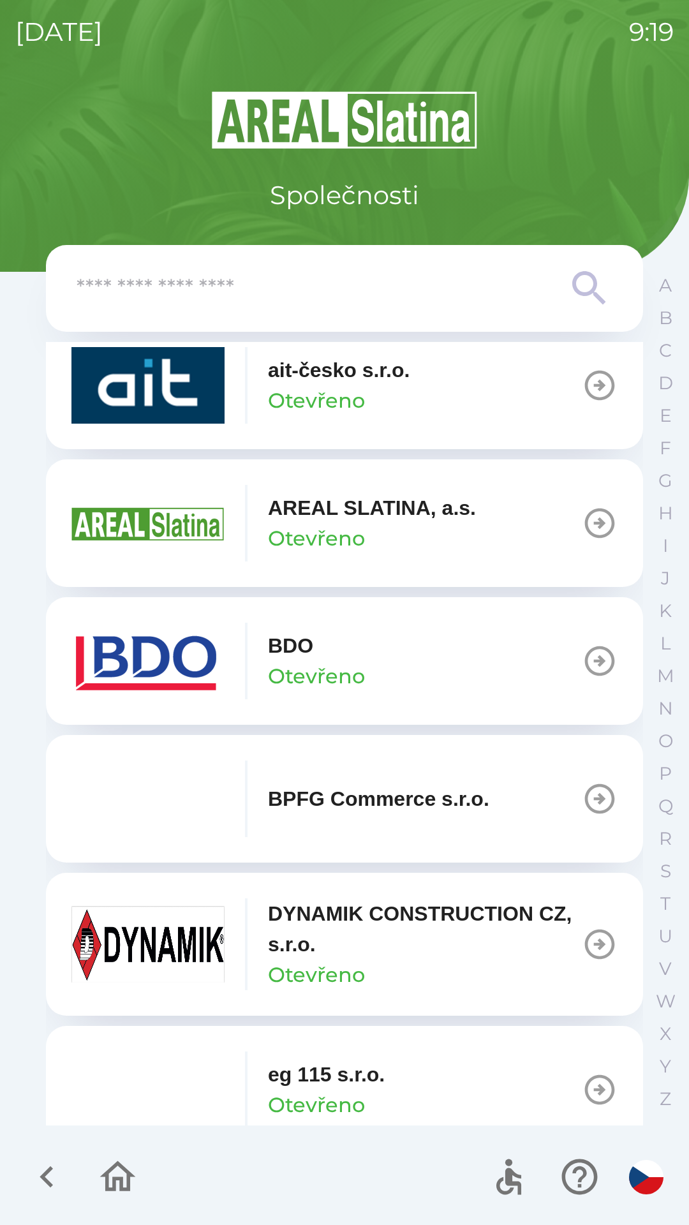
scroll to position [177, 0]
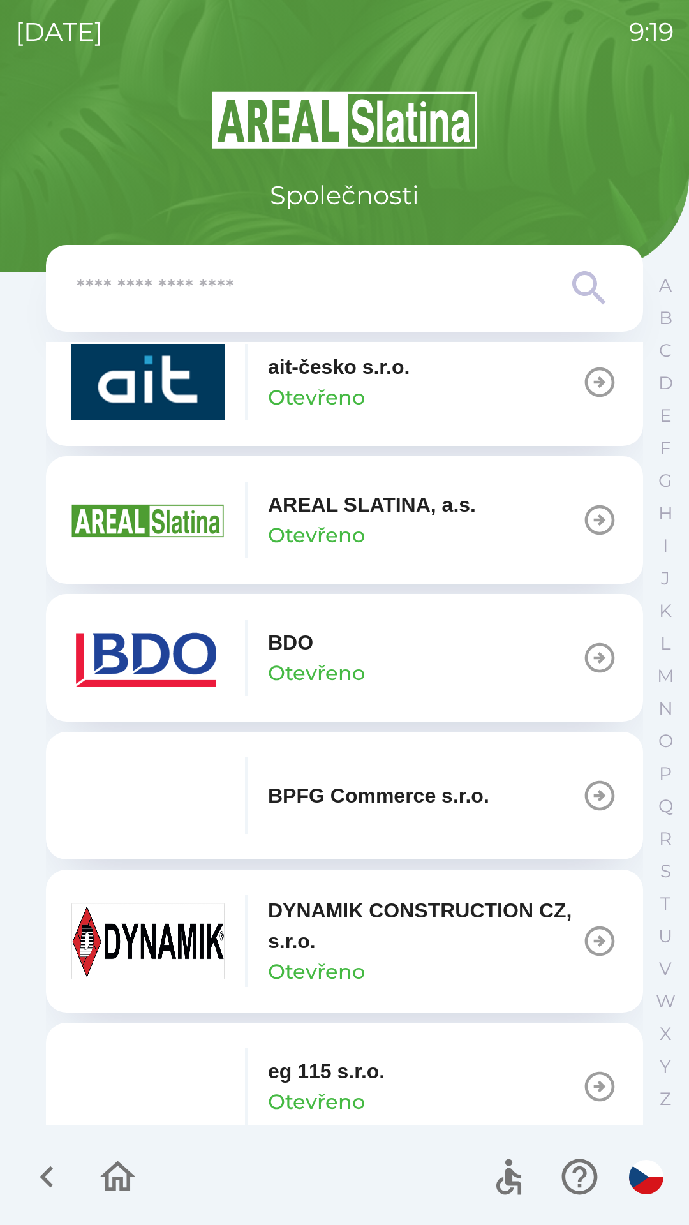
click at [479, 659] on button "BDO Otevřeno" at bounding box center [344, 658] width 597 height 128
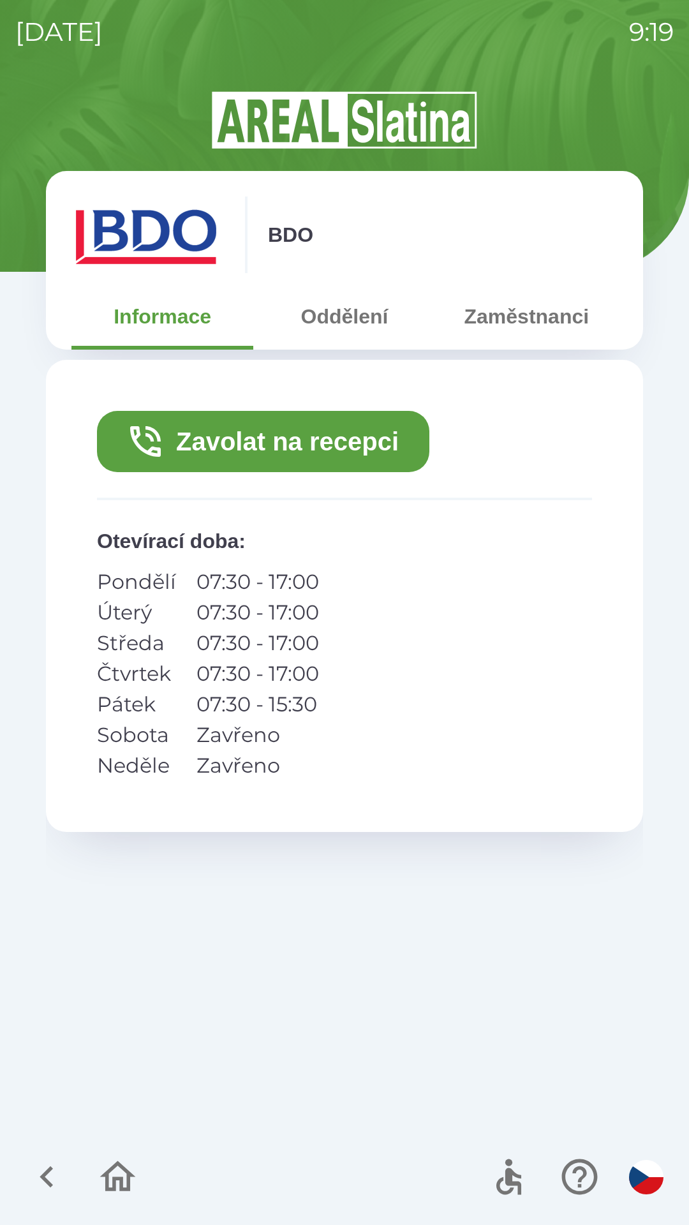
click at [372, 453] on button "Zavolat na recepci" at bounding box center [263, 441] width 332 height 61
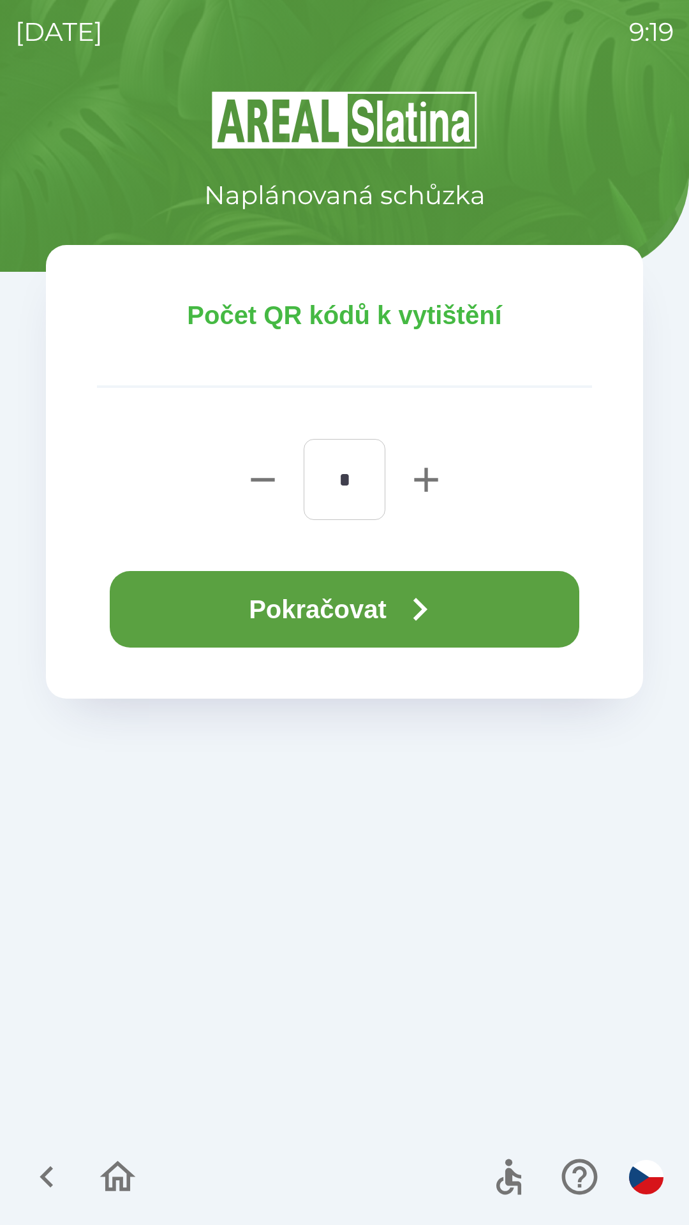
click at [454, 623] on button "Pokračovat" at bounding box center [344, 609] width 469 height 77
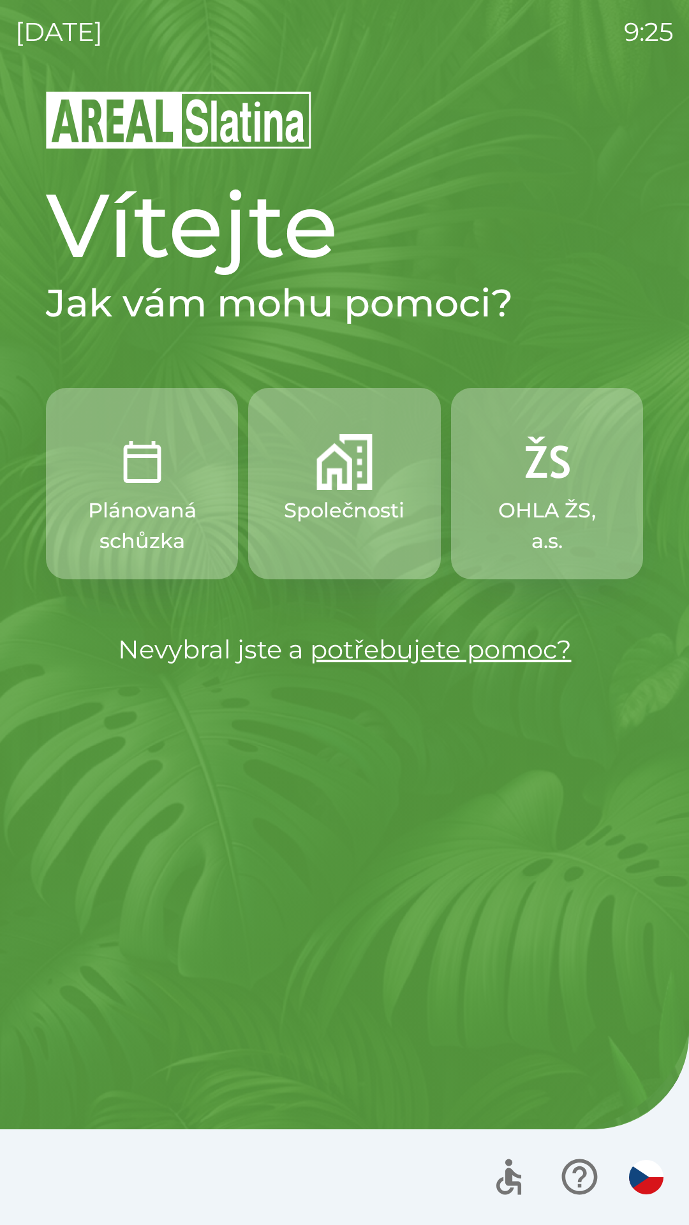
click at [319, 485] on img "button" at bounding box center [344, 462] width 56 height 56
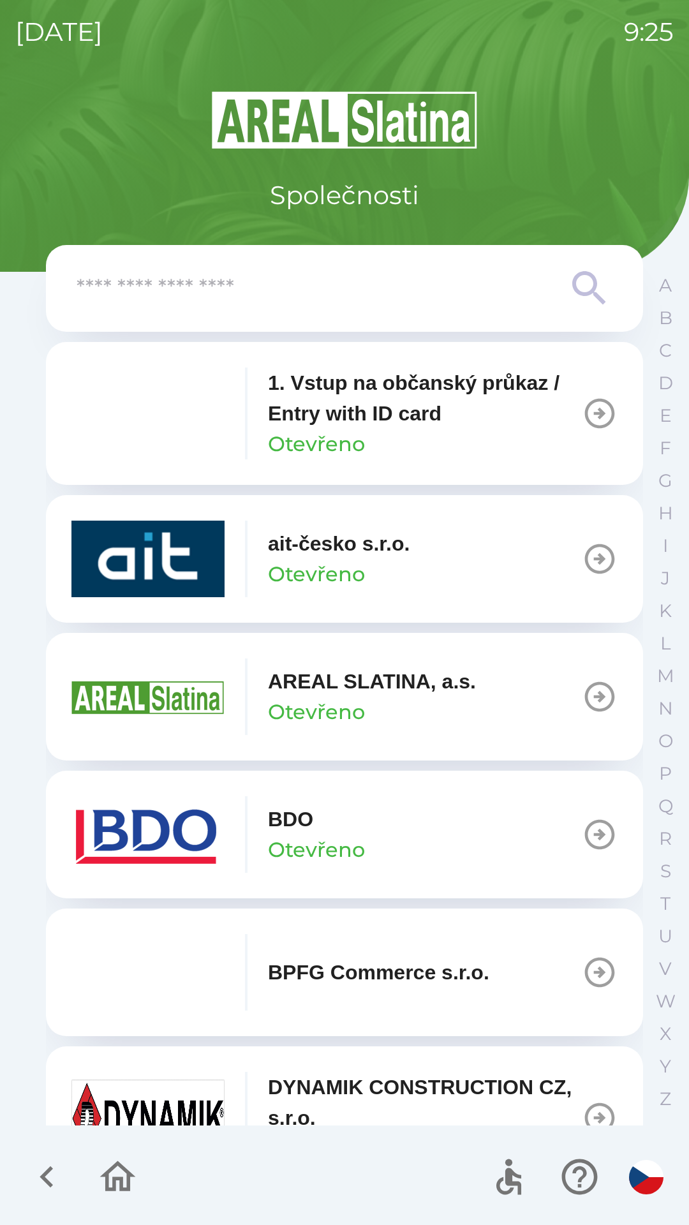
click at [164, 820] on img "button" at bounding box center [147, 834] width 153 height 77
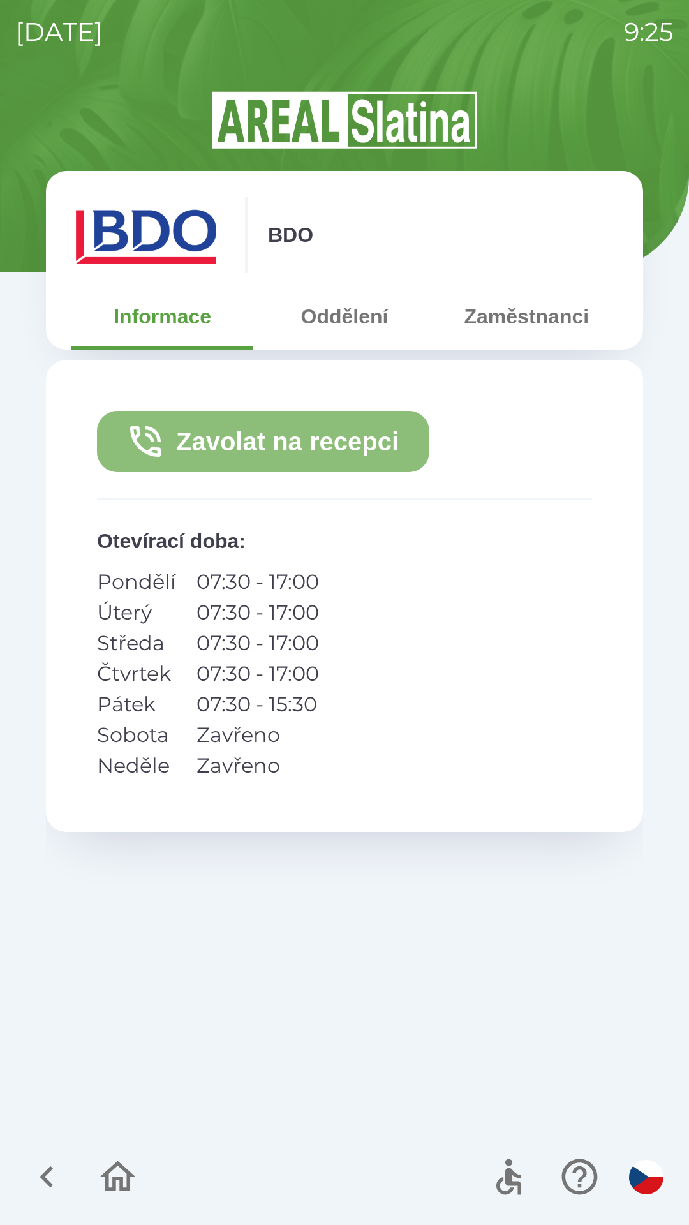
click at [209, 429] on button "Zavolat na recepci" at bounding box center [263, 441] width 332 height 61
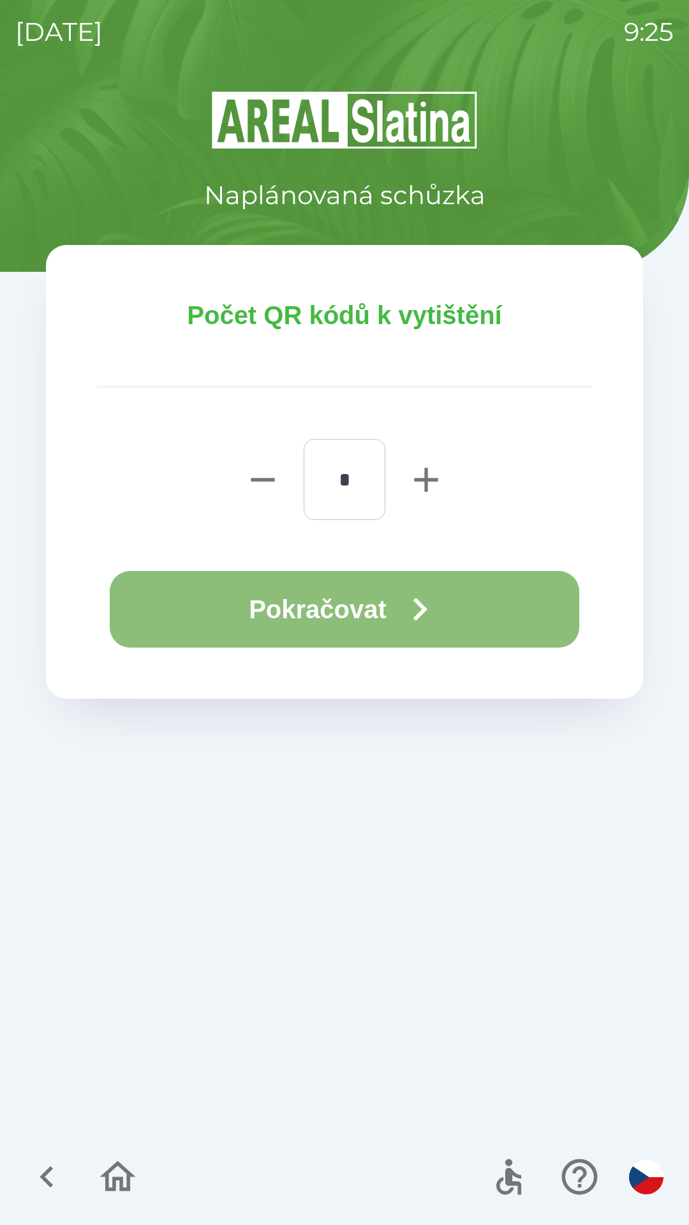
click at [270, 597] on button "Pokračovat" at bounding box center [344, 609] width 469 height 77
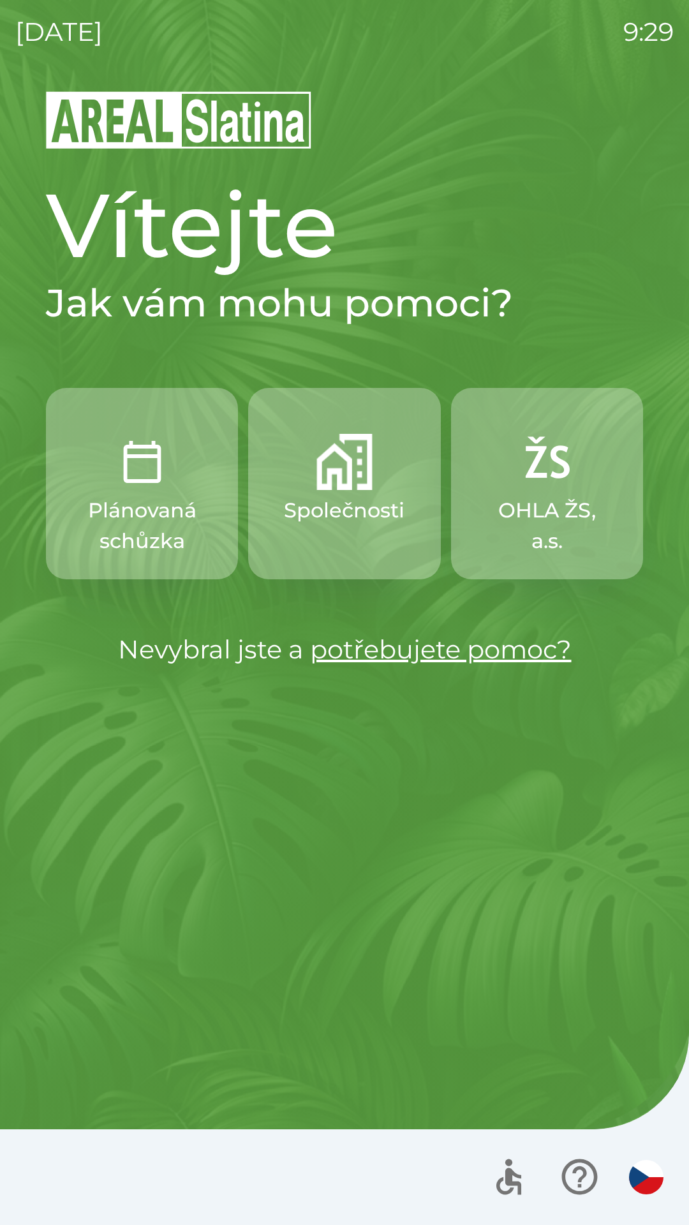
click at [349, 509] on p "Společnosti" at bounding box center [344, 510] width 121 height 31
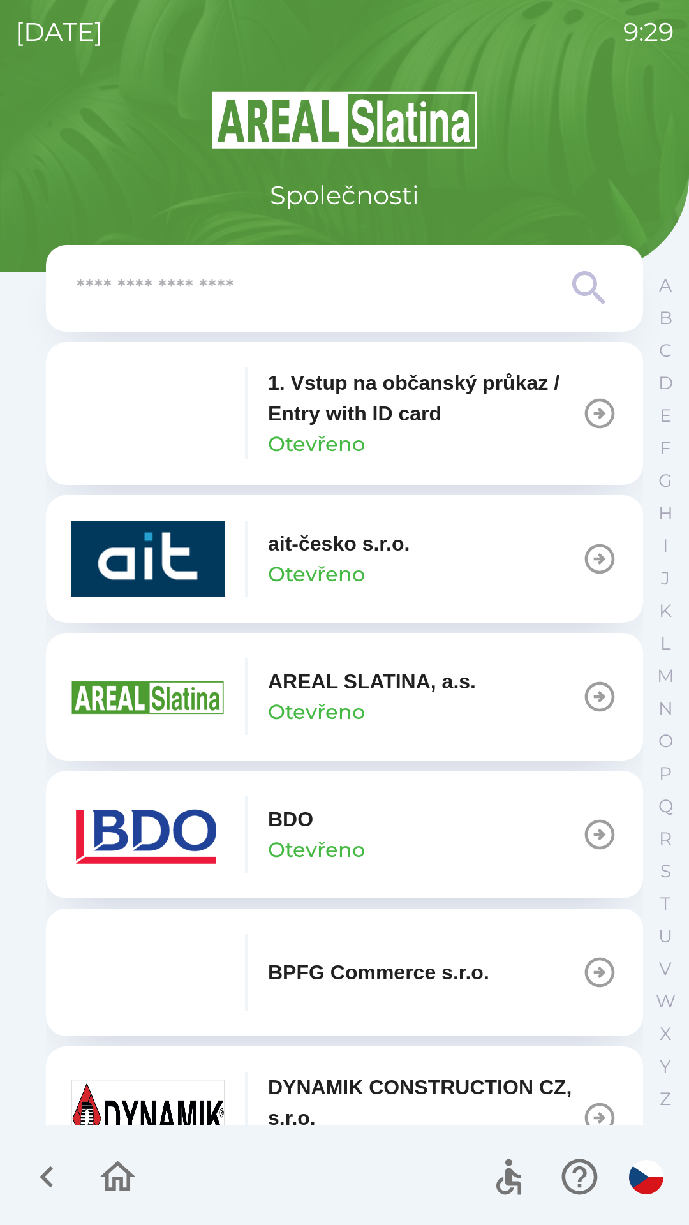
click at [479, 832] on button "BDO Otevřeno" at bounding box center [344, 834] width 597 height 128
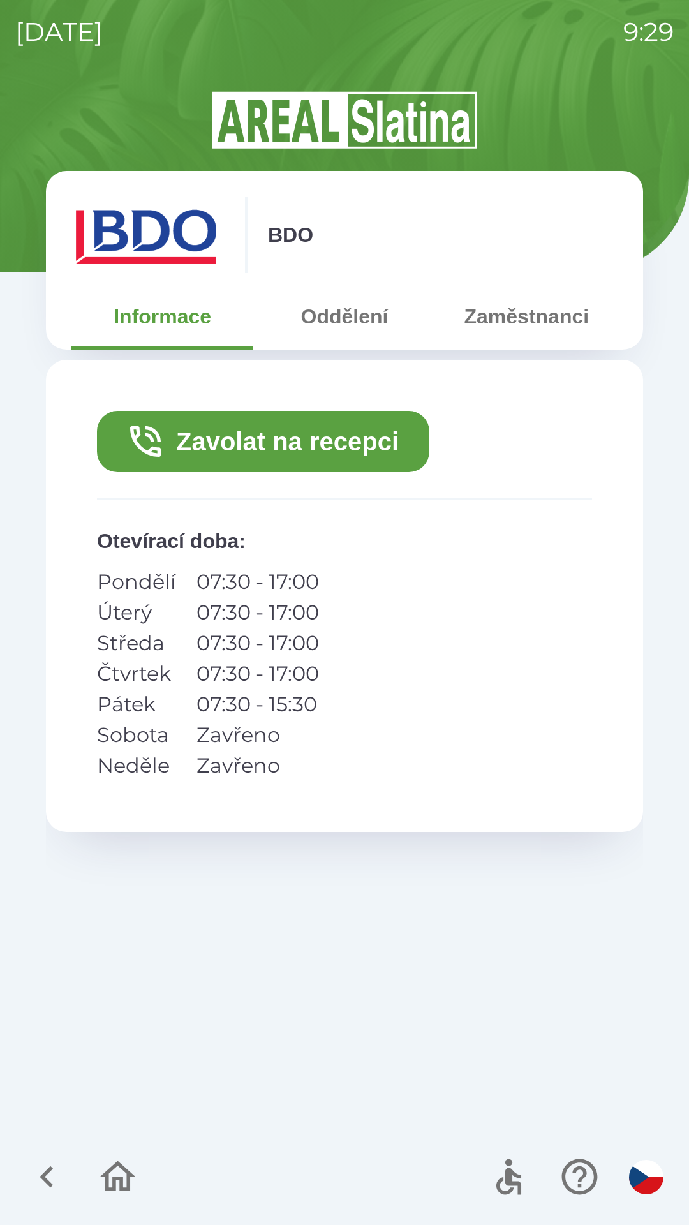
click at [362, 443] on button "Zavolat na recepci" at bounding box center [263, 441] width 332 height 61
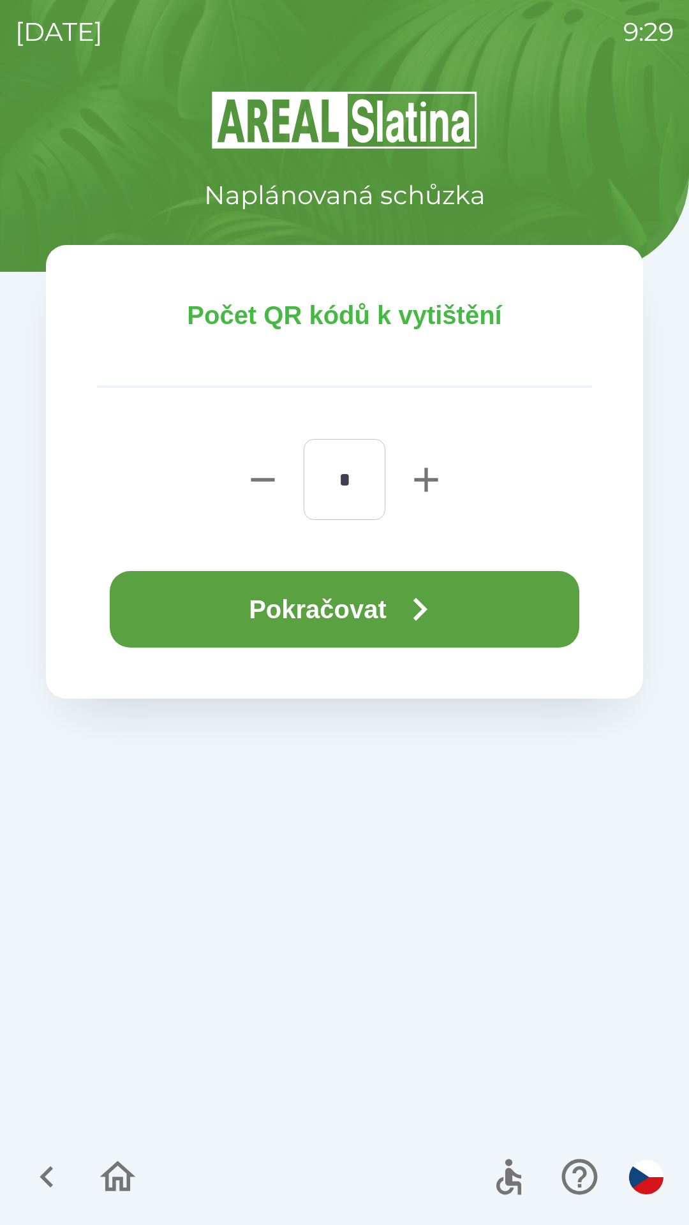
click at [364, 615] on button "Pokračovat" at bounding box center [344, 609] width 469 height 77
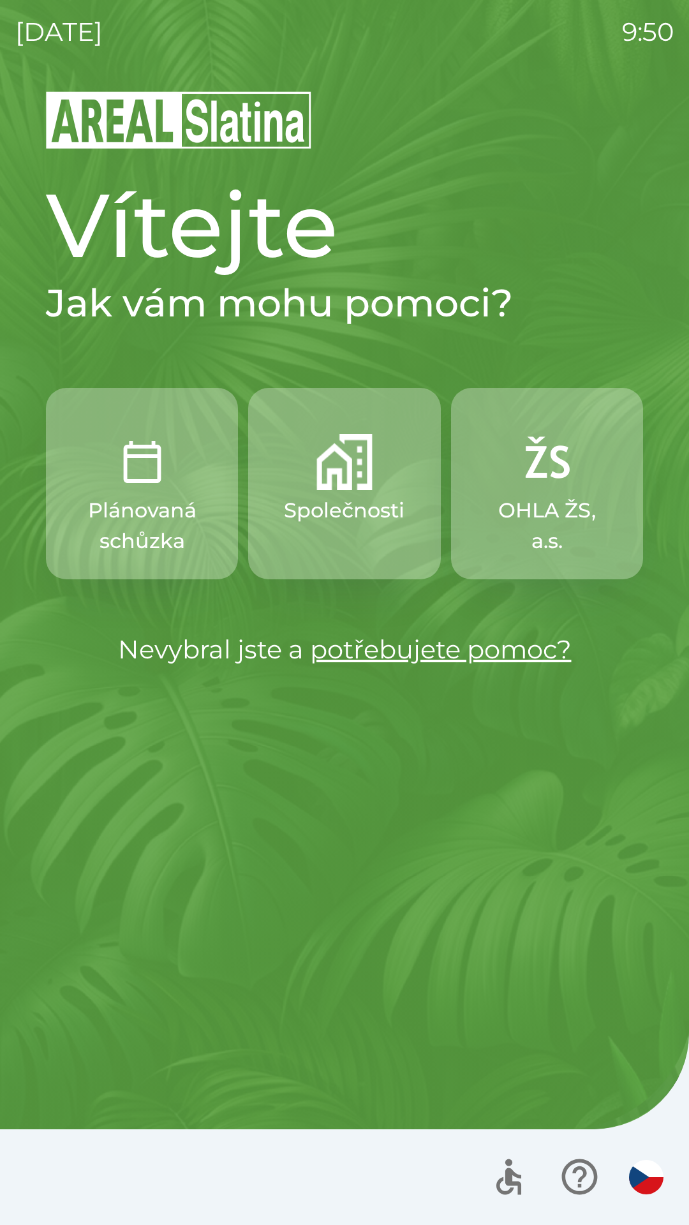
click at [359, 483] on img "button" at bounding box center [344, 462] width 56 height 56
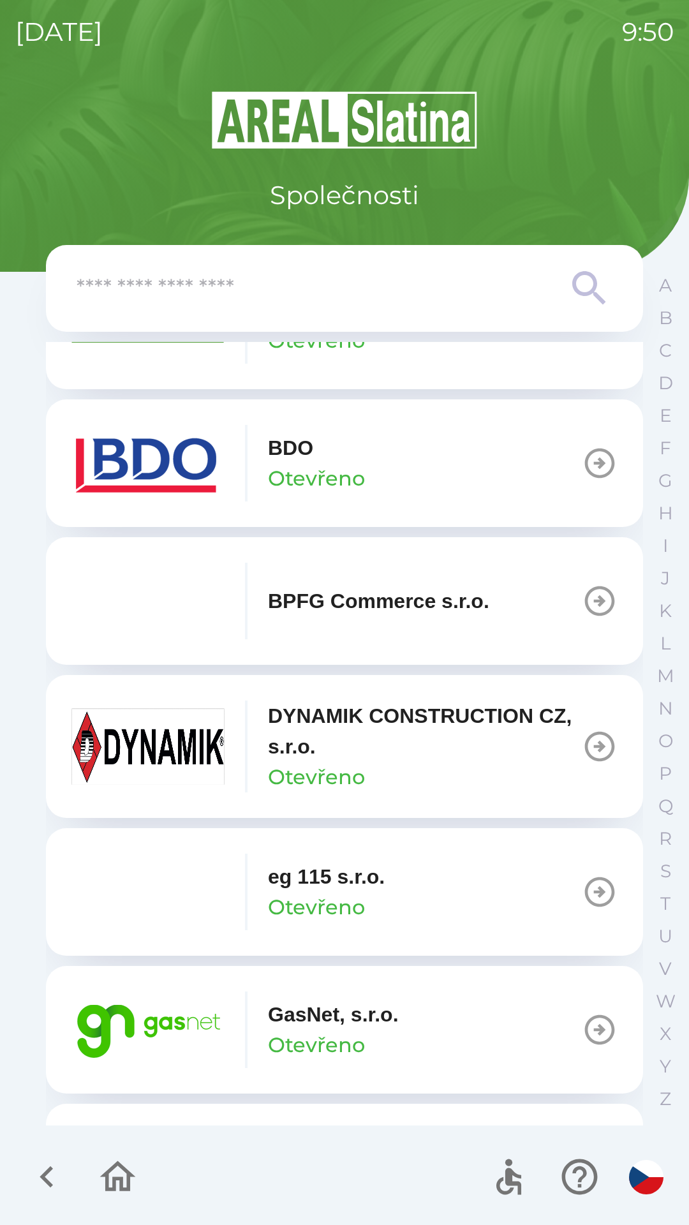
scroll to position [379, 0]
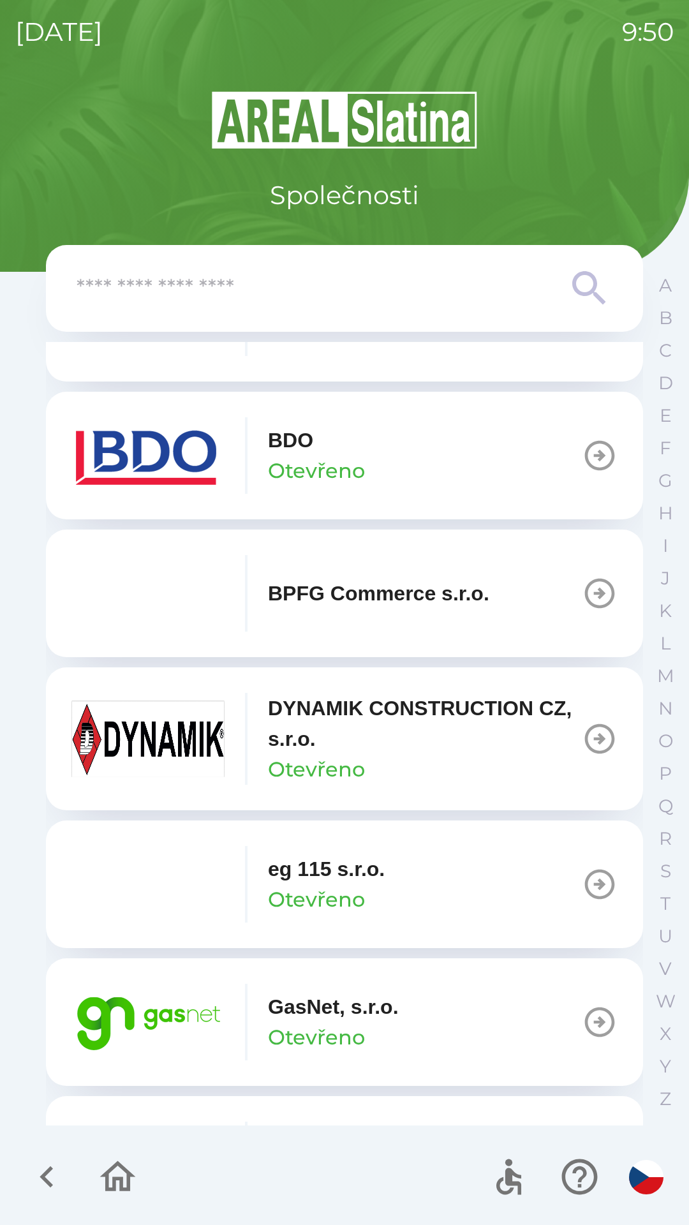
click at [416, 1001] on button "GasNet, s.r.o. Otevřeno" at bounding box center [344, 1022] width 597 height 128
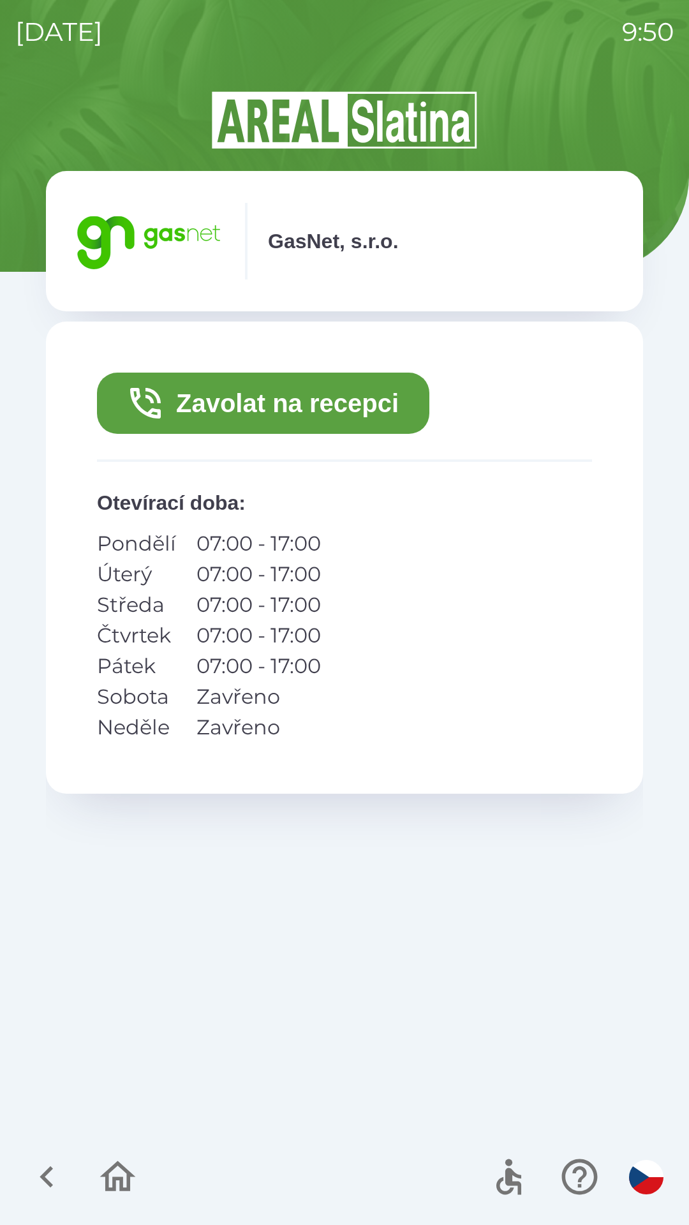
click at [330, 414] on button "Zavolat na recepci" at bounding box center [263, 402] width 332 height 61
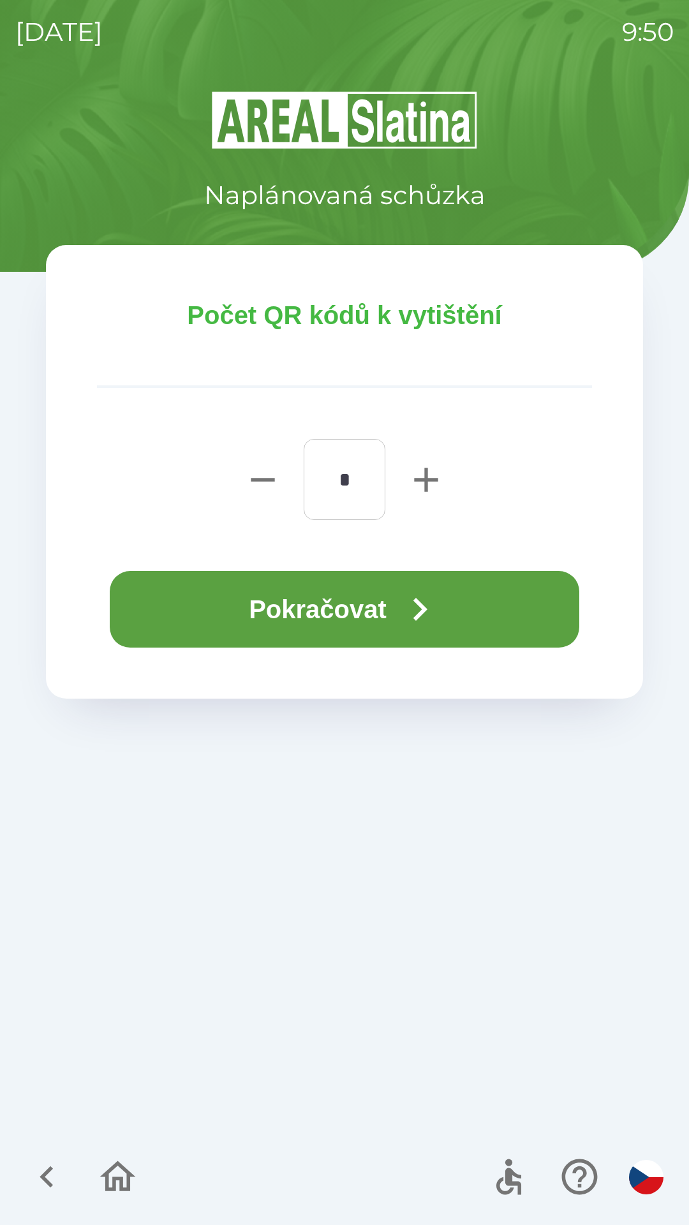
click at [390, 600] on button "Pokračovat" at bounding box center [344, 609] width 469 height 77
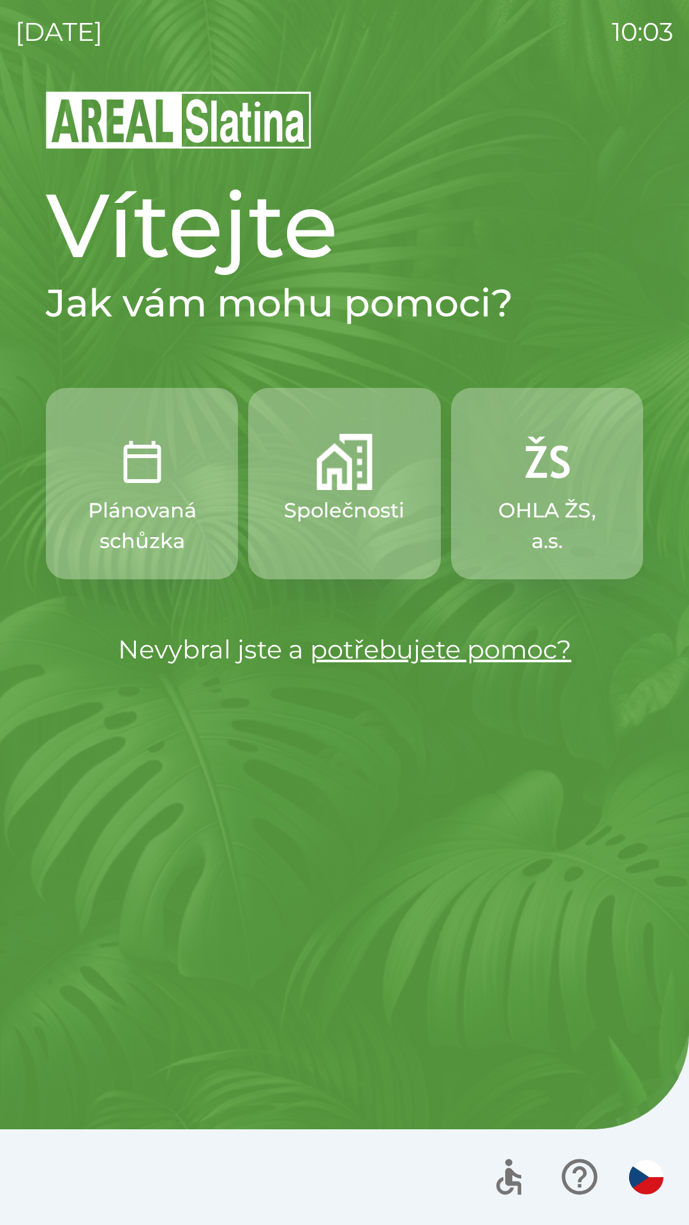
click at [333, 522] on p "Společnosti" at bounding box center [344, 510] width 121 height 31
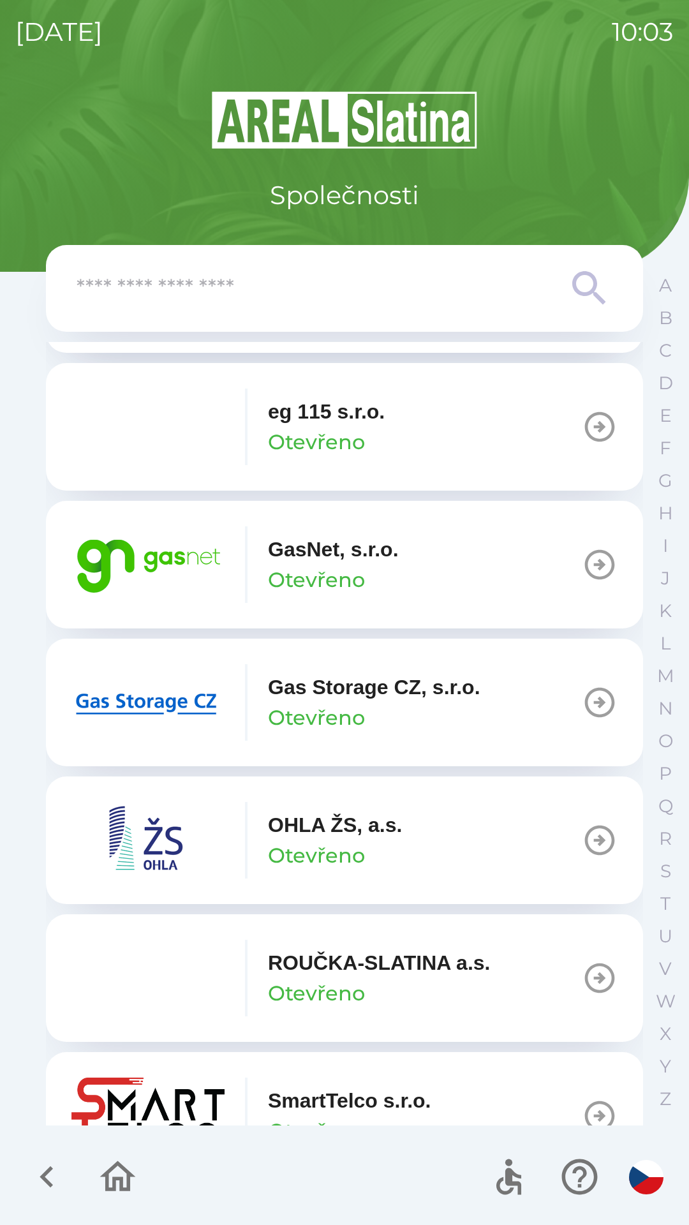
scroll to position [840, 0]
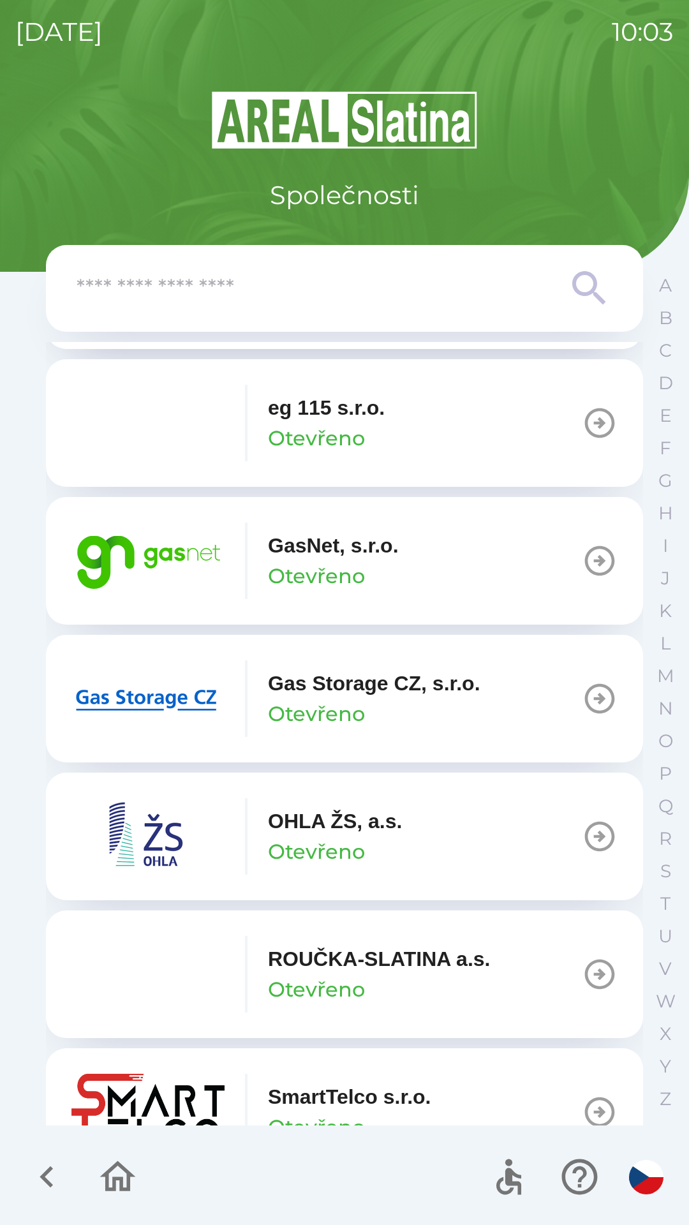
click at [358, 714] on p "Otevřeno" at bounding box center [316, 713] width 97 height 31
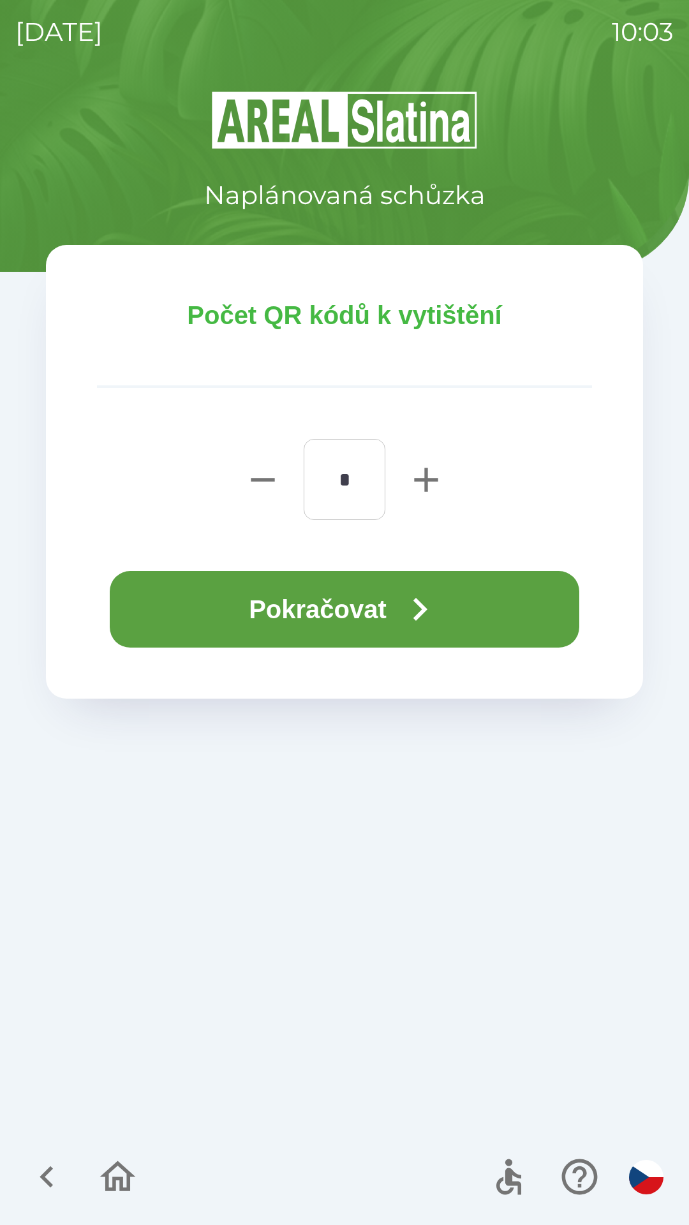
click at [453, 601] on button "Pokračovat" at bounding box center [344, 609] width 469 height 77
